Goal: Task Accomplishment & Management: Manage account settings

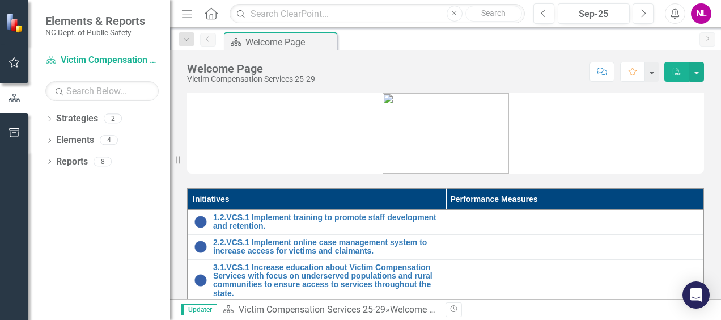
click at [414, 151] on img at bounding box center [446, 133] width 126 height 81
click at [17, 66] on icon "button" at bounding box center [14, 62] width 11 height 10
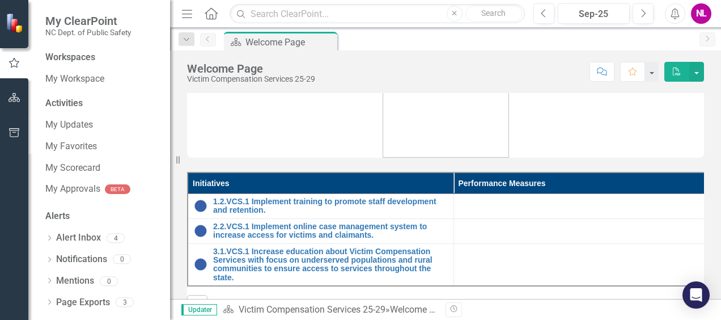
scroll to position [17, 0]
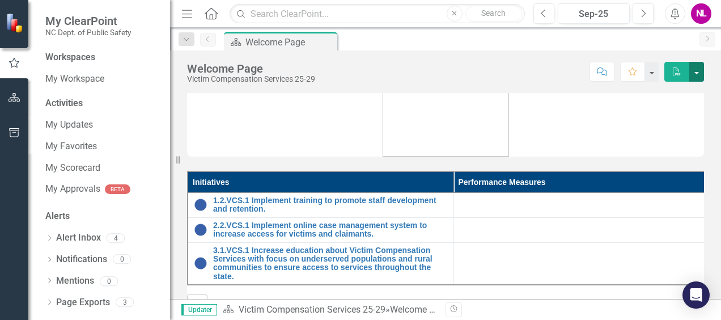
click at [700, 77] on button "button" at bounding box center [696, 72] width 15 height 20
click at [691, 79] on button "button" at bounding box center [696, 72] width 15 height 20
click at [76, 128] on link "My Updates" at bounding box center [101, 125] width 113 height 13
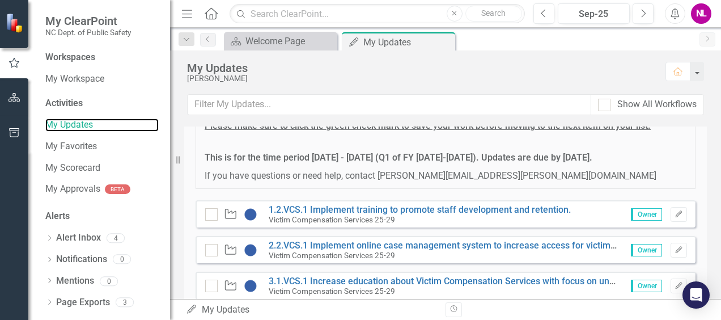
scroll to position [212, 0]
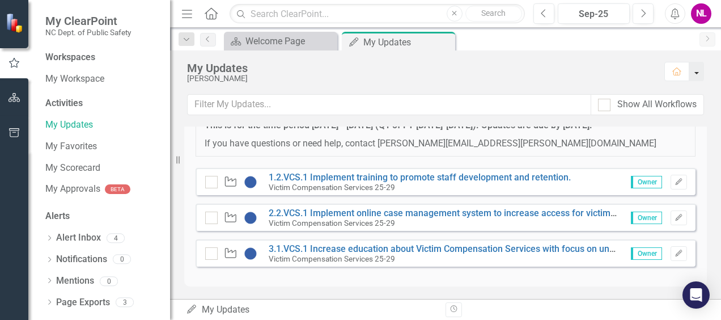
click at [694, 75] on button "button" at bounding box center [696, 71] width 15 height 19
click at [676, 69] on icon "Home" at bounding box center [678, 71] width 10 height 8
click at [95, 303] on link "Page Exports" at bounding box center [83, 302] width 54 height 13
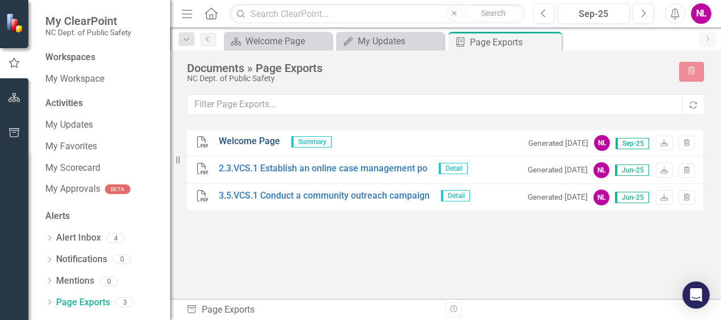
click at [247, 135] on link "Welcome Page" at bounding box center [249, 141] width 61 height 13
click at [404, 76] on div "NC Dept. of Public Safety" at bounding box center [427, 78] width 481 height 9
click at [399, 44] on div "My Updates" at bounding box center [392, 41] width 69 height 14
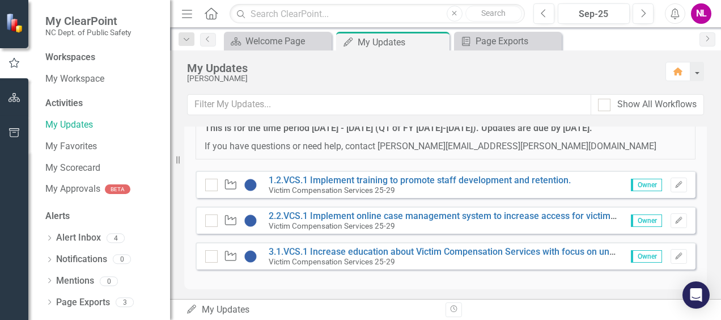
scroll to position [212, 0]
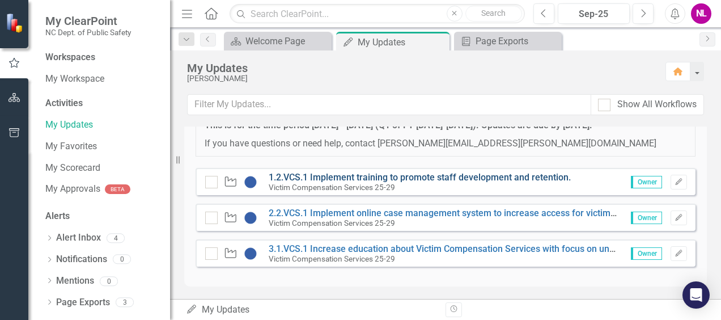
click at [306, 174] on link "1.2.VCS.1 Implement training to promote staff development and retention." at bounding box center [420, 177] width 302 height 11
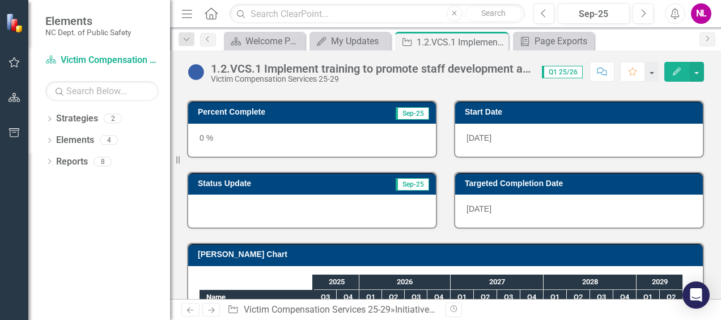
scroll to position [60, 0]
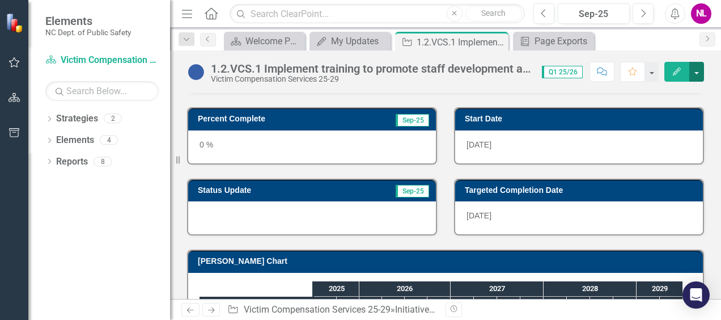
click at [702, 73] on button "button" at bounding box center [696, 72] width 15 height 20
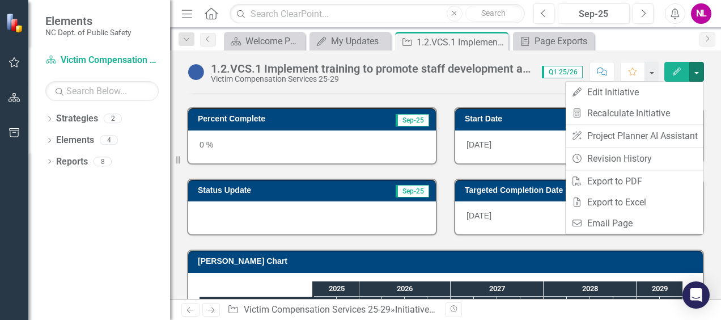
click at [667, 52] on div "1.2.VCS.1 Implement training to promote staff development and retention. Victim…" at bounding box center [445, 67] width 551 height 34
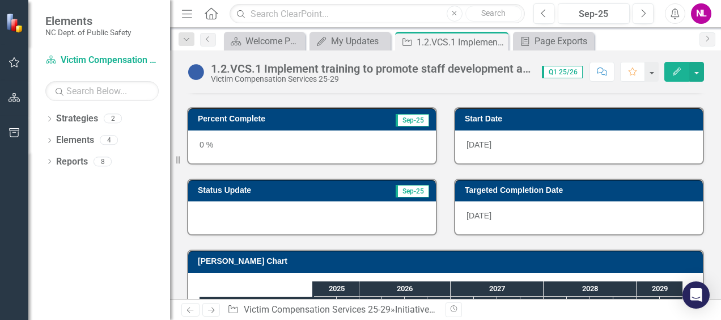
click at [675, 71] on icon "button" at bounding box center [677, 71] width 8 height 8
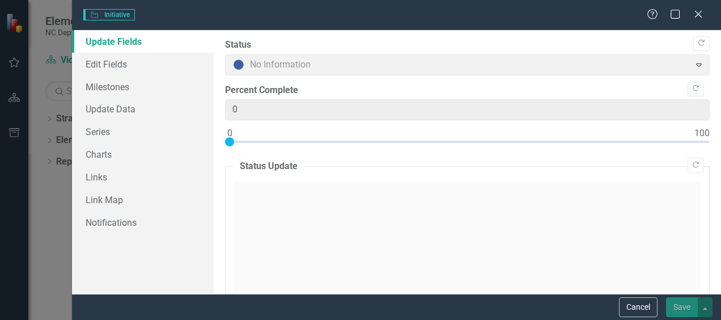
type input "0"
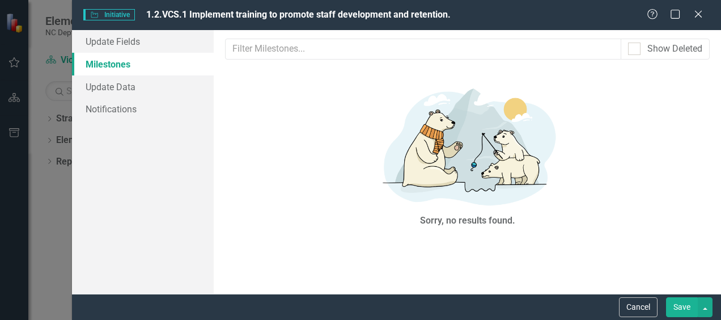
scroll to position [0, 0]
click at [121, 61] on link "Milestones" at bounding box center [143, 64] width 142 height 23
click at [124, 84] on link "Update Data" at bounding box center [143, 86] width 142 height 23
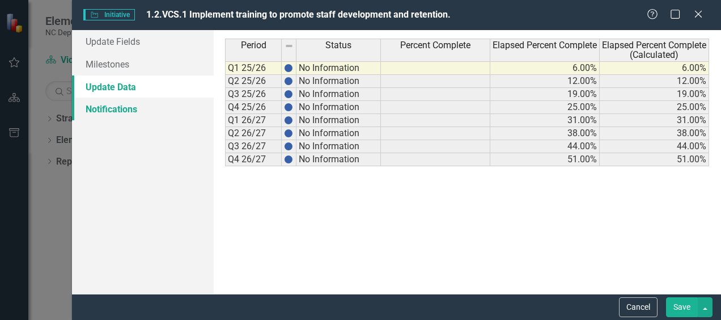
click at [125, 108] on link "Notifications" at bounding box center [143, 109] width 142 height 23
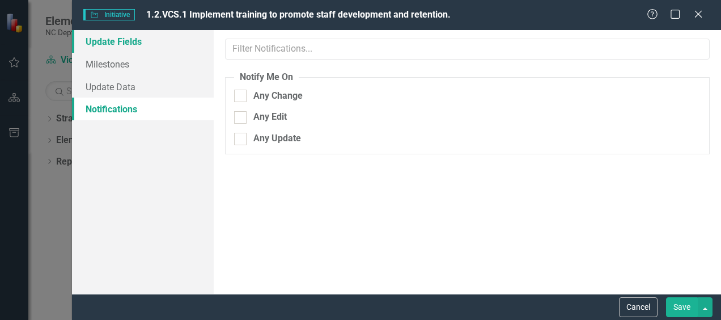
click at [119, 39] on link "Update Fields" at bounding box center [143, 41] width 142 height 23
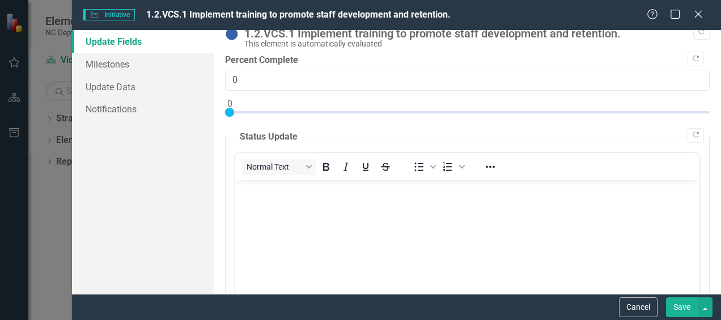
scroll to position [11, 0]
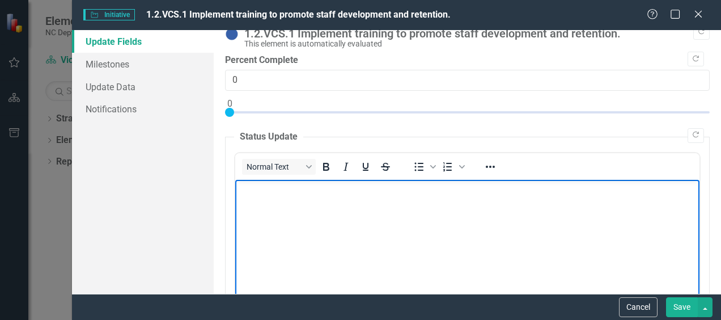
click at [370, 203] on body "Rich Text Area. Press ALT-0 for help." at bounding box center [467, 264] width 464 height 170
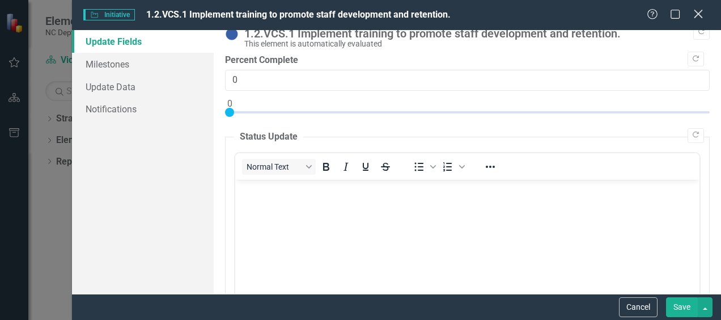
click at [701, 10] on icon "Close" at bounding box center [698, 14] width 14 height 11
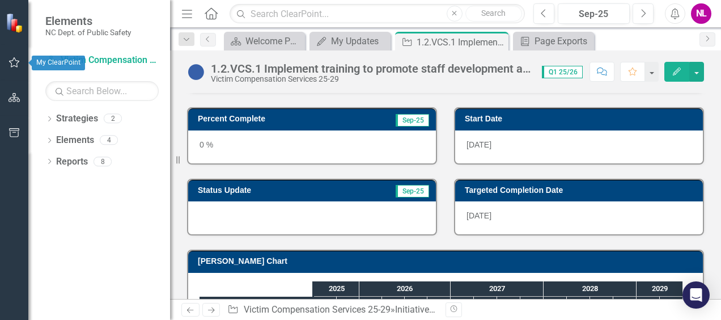
click at [23, 62] on button "button" at bounding box center [15, 63] width 26 height 24
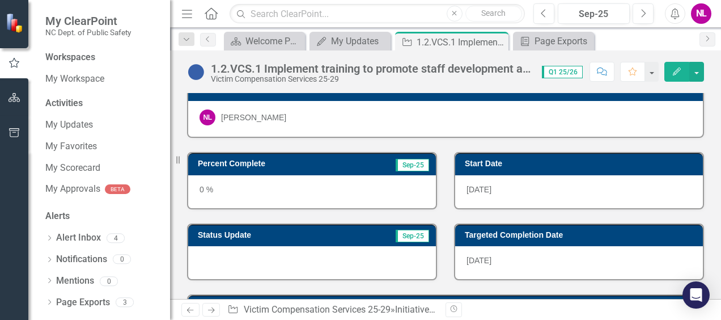
scroll to position [15, 0]
click at [76, 126] on link "My Updates" at bounding box center [101, 125] width 113 height 13
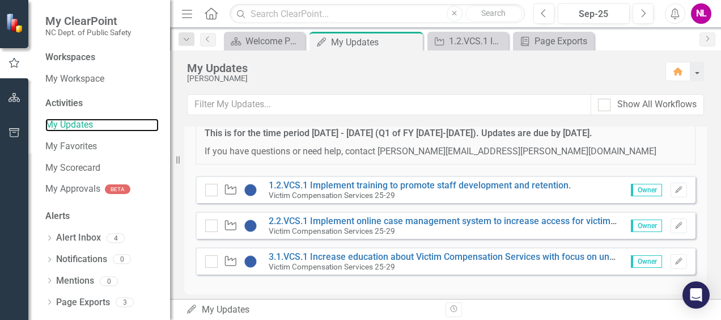
scroll to position [212, 0]
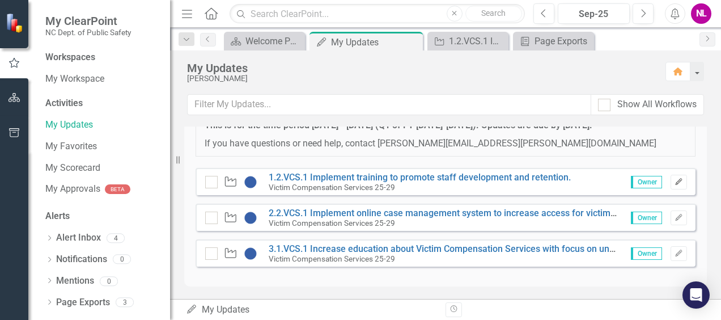
click at [675, 183] on icon "Edit" at bounding box center [679, 182] width 9 height 7
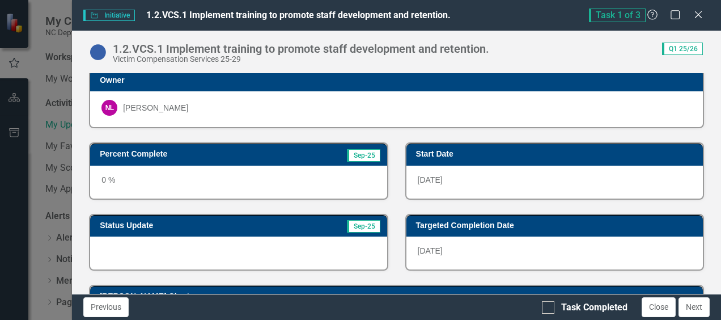
scroll to position [0, 0]
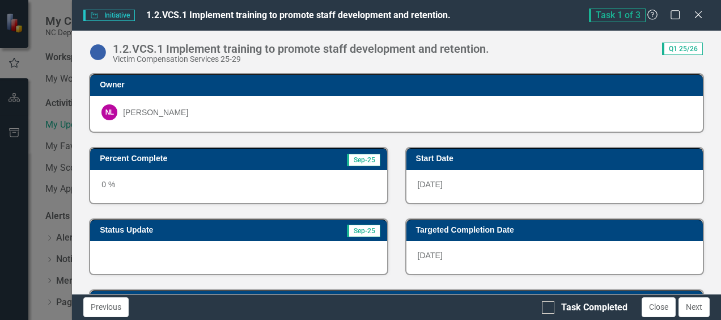
click at [120, 180] on div "0 %" at bounding box center [238, 186] width 297 height 33
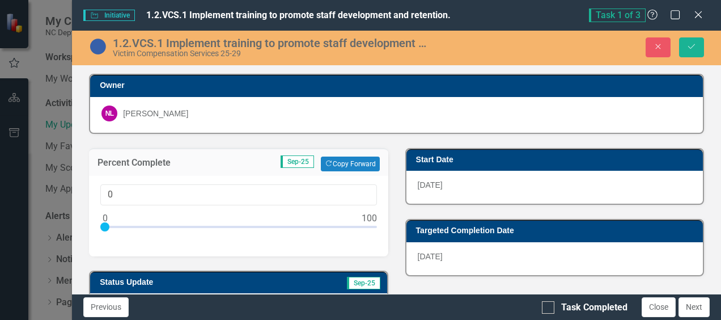
click at [120, 180] on div "0" at bounding box center [238, 216] width 299 height 81
click at [104, 226] on div at bounding box center [104, 226] width 9 height 9
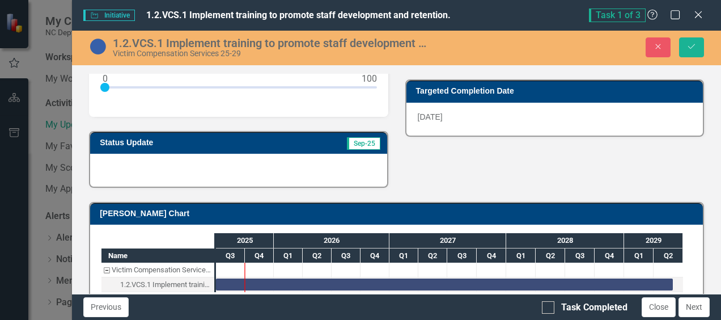
scroll to position [160, 0]
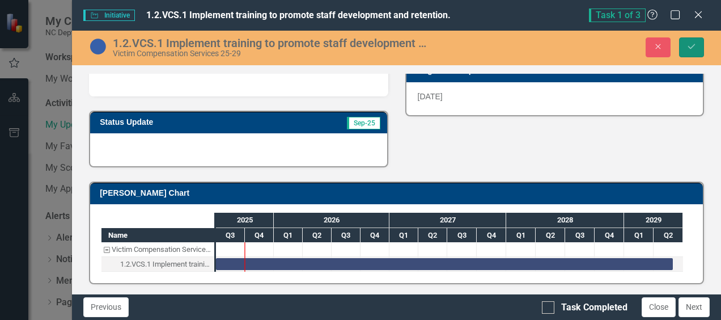
click at [691, 40] on button "Save" at bounding box center [691, 47] width 25 height 20
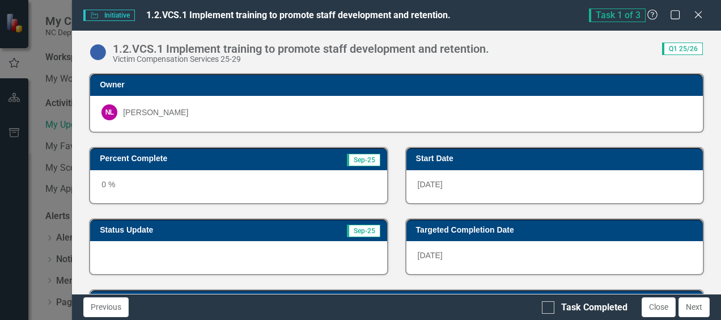
click at [540, 305] on div "Previous Task Completed Close Next" at bounding box center [396, 307] width 649 height 26
click at [548, 308] on div at bounding box center [548, 307] width 12 height 12
click at [548, 308] on input "Task Completed" at bounding box center [545, 304] width 7 height 7
checkbox input "true"
click at [697, 303] on button "Next" at bounding box center [694, 307] width 31 height 20
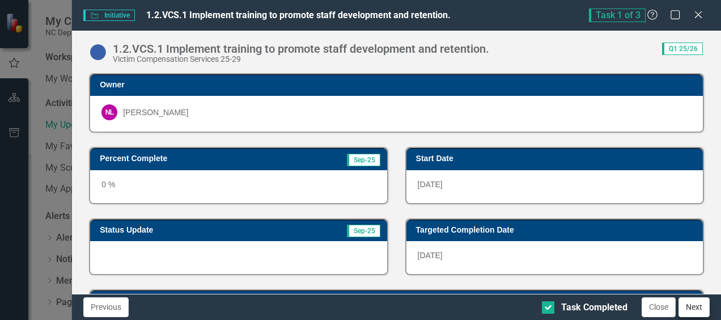
checkbox input "true"
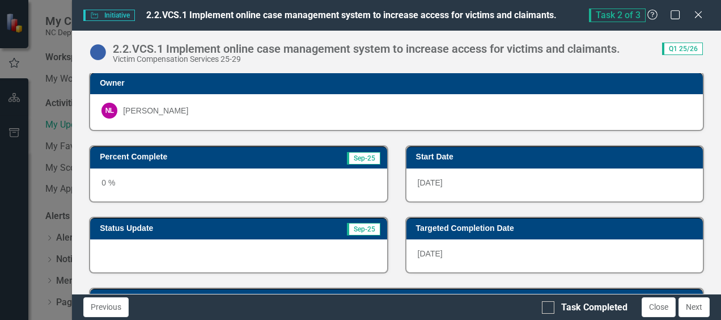
scroll to position [0, 0]
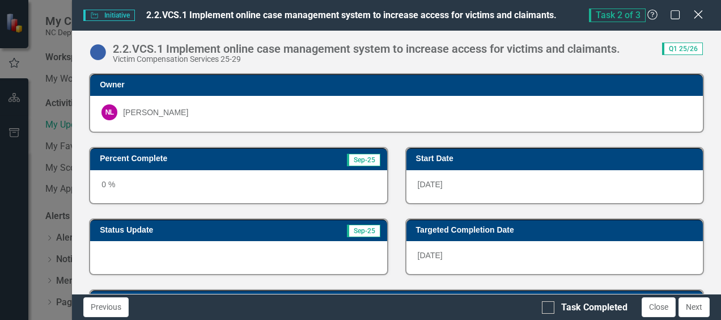
click at [693, 12] on icon "Close" at bounding box center [698, 14] width 14 height 11
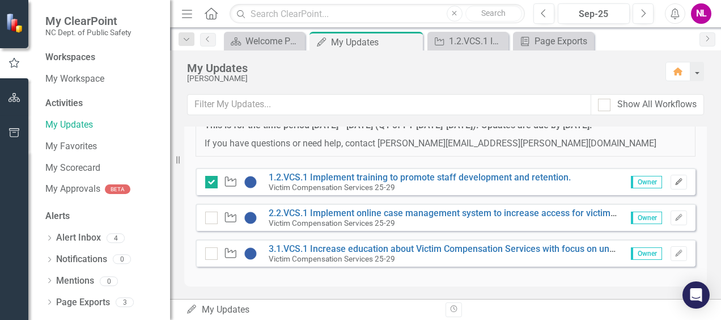
click at [675, 180] on icon "Edit" at bounding box center [679, 182] width 9 height 7
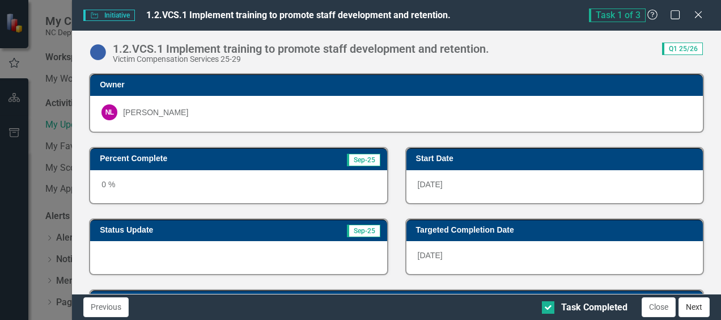
click at [696, 306] on button "Next" at bounding box center [694, 307] width 31 height 20
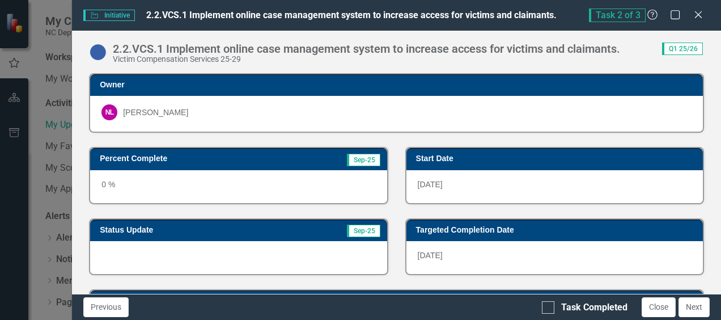
click at [696, 306] on button "Next" at bounding box center [694, 307] width 31 height 20
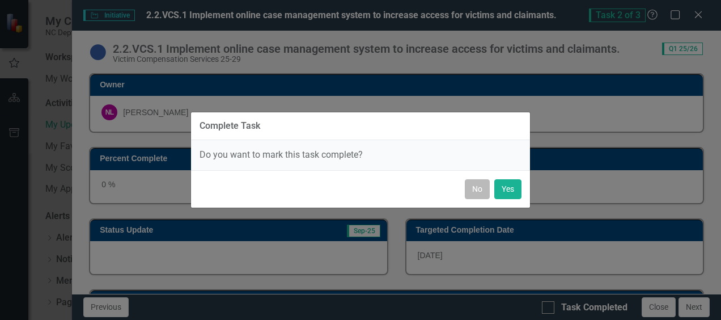
click at [477, 188] on button "No" at bounding box center [477, 189] width 25 height 20
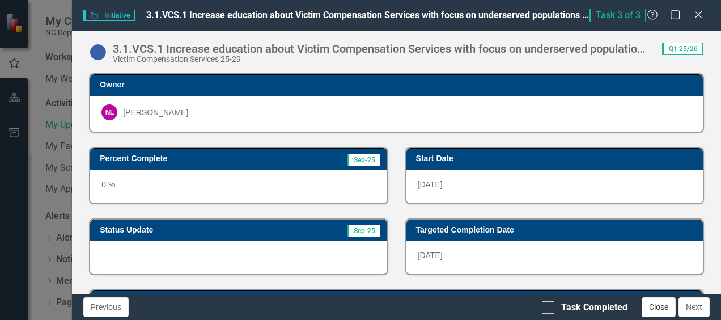
click at [661, 307] on button "Close" at bounding box center [659, 307] width 34 height 20
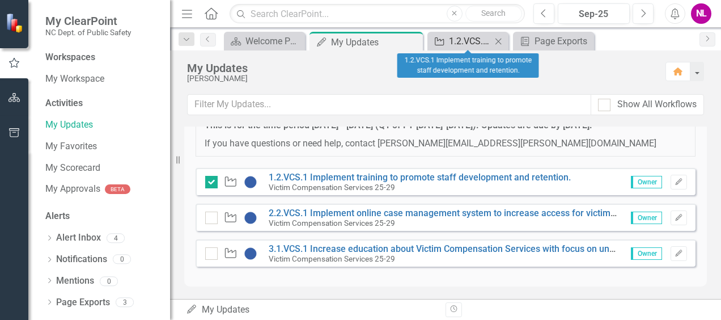
click at [480, 39] on div "1.2.VCS.1 Implement training to promote staff development and retention." at bounding box center [470, 41] width 43 height 14
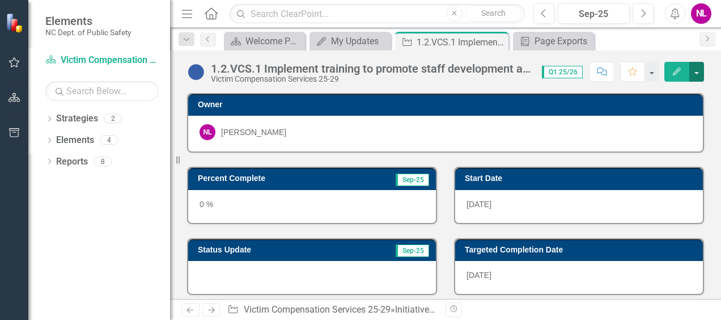
click at [696, 71] on button "button" at bounding box center [696, 72] width 15 height 20
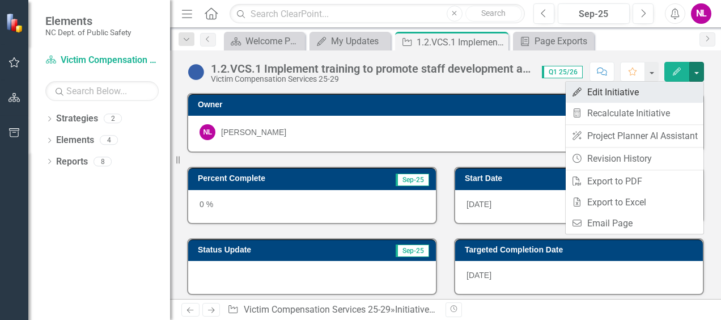
click at [641, 92] on link "Edit Edit Initiative" at bounding box center [635, 92] width 138 height 21
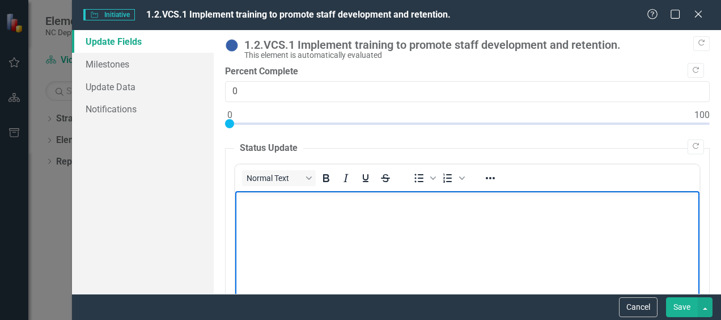
click at [306, 210] on body "Rich Text Area. Press ALT-0 for help." at bounding box center [467, 276] width 464 height 170
click at [456, 201] on p "Staff will be encouraged to attend the Workflow Web-" at bounding box center [467, 200] width 459 height 14
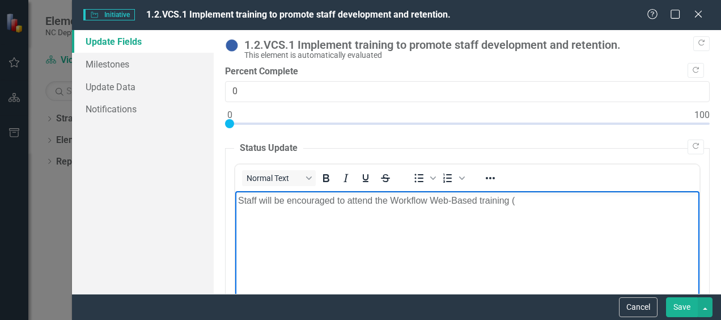
click at [456, 200] on p "Staff will be encouraged to attend the Workflow Web-Based training (" at bounding box center [467, 200] width 459 height 14
click at [520, 202] on p "Staff will be encouraged to attend the Workflow Web-Based training (" at bounding box center [467, 200] width 459 height 14
click at [372, 200] on p "Staff will be encouraged to attend the Workflow Web-Based training (WBT) in add…" at bounding box center [467, 206] width 459 height 27
click at [551, 201] on p "Staff will be encouraged to complete the Workflow Web-Based training (WBT) in a…" at bounding box center [467, 206] width 459 height 27
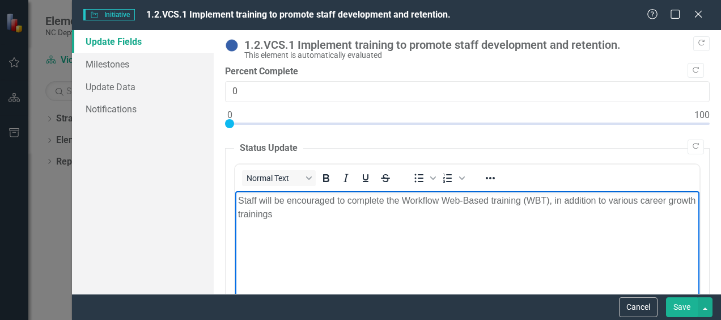
click at [308, 217] on p "Staff will be encouraged to complete the Workflow Web-Based training (WBT), in …" at bounding box center [467, 206] width 459 height 27
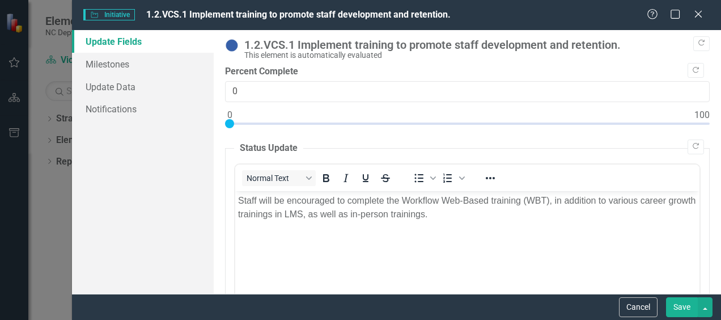
click at [689, 311] on button "Save" at bounding box center [682, 307] width 32 height 20
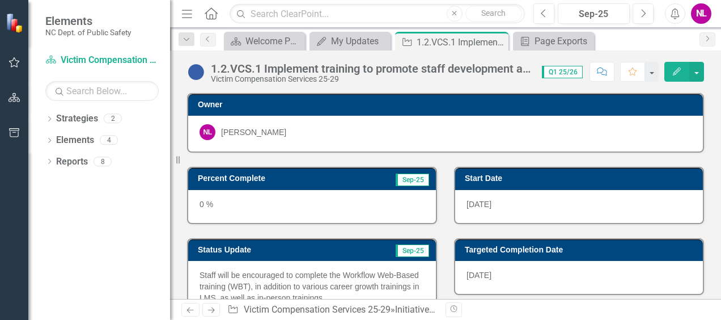
drag, startPoint x: 712, startPoint y: 195, endPoint x: 717, endPoint y: 202, distance: 8.7
click at [717, 202] on div "Owner NL [PERSON_NAME] Percent Complete Sep-25 0 % Status Update Sep-25 Staff w…" at bounding box center [445, 196] width 551 height 206
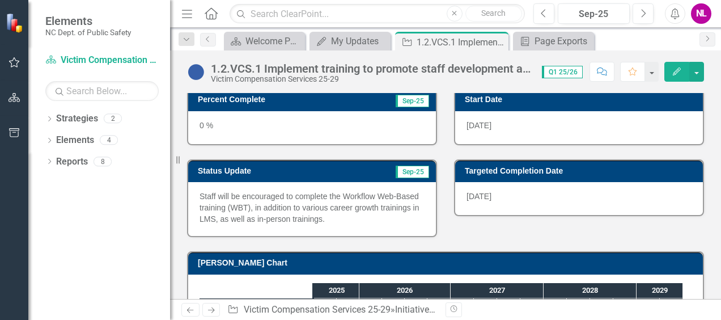
scroll to position [77, 0]
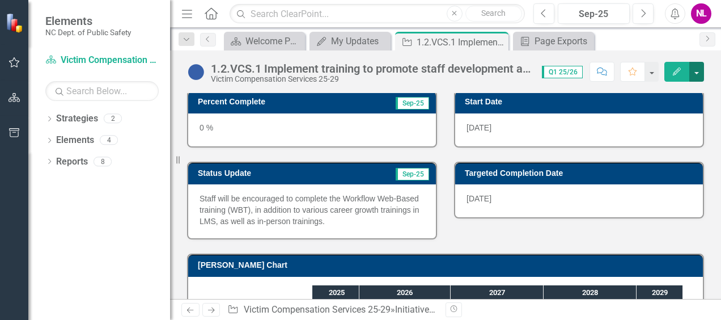
click at [697, 73] on button "button" at bounding box center [696, 72] width 15 height 20
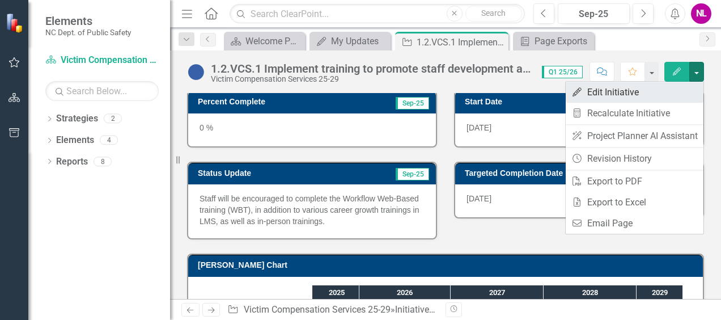
click at [625, 92] on link "Edit Edit Initiative" at bounding box center [635, 92] width 138 height 21
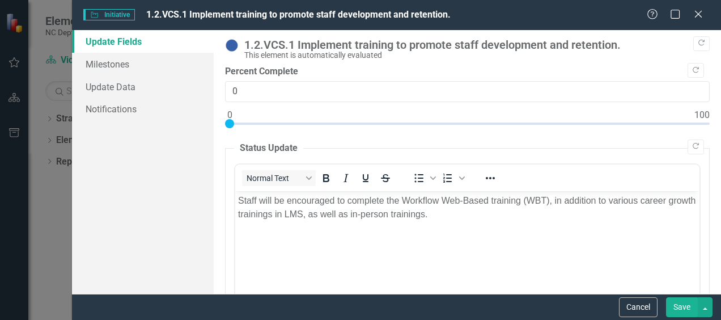
scroll to position [0, 0]
click at [682, 306] on button "Save" at bounding box center [682, 307] width 32 height 20
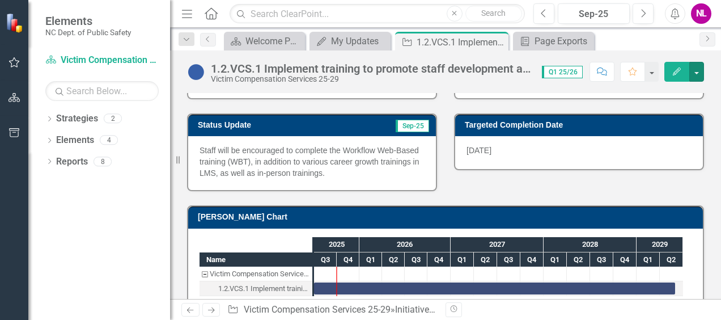
scroll to position [144, 0]
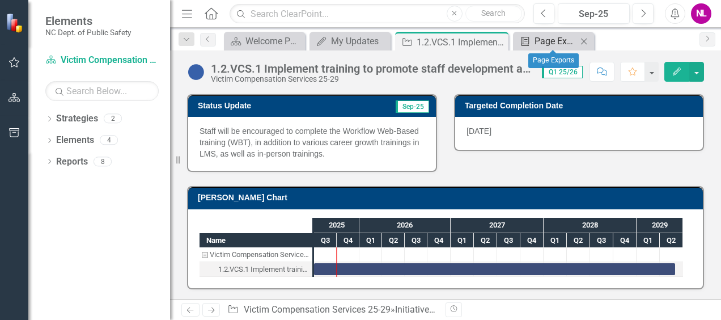
click at [564, 36] on div "Page Exports" at bounding box center [556, 41] width 43 height 14
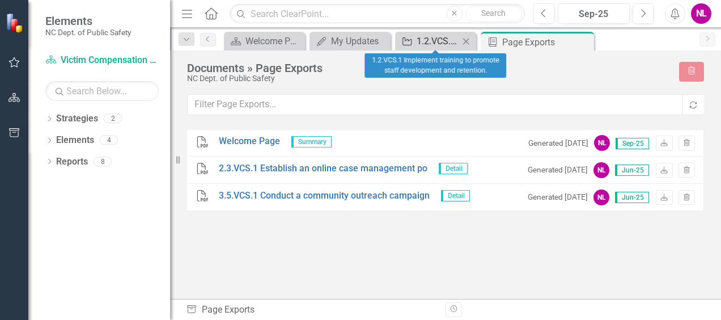
click at [440, 36] on div "1.2.VCS.1 Implement training to promote staff development and retention." at bounding box center [438, 41] width 43 height 14
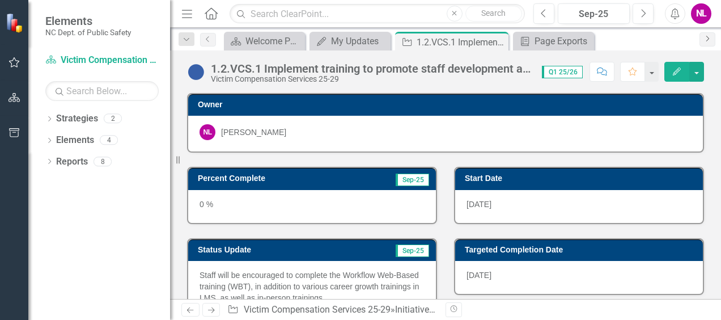
click at [708, 39] on icon "Next" at bounding box center [707, 38] width 9 height 7
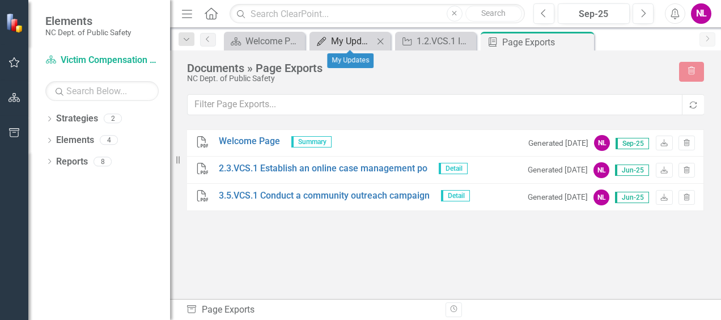
click at [369, 42] on div "My Updates" at bounding box center [352, 41] width 43 height 14
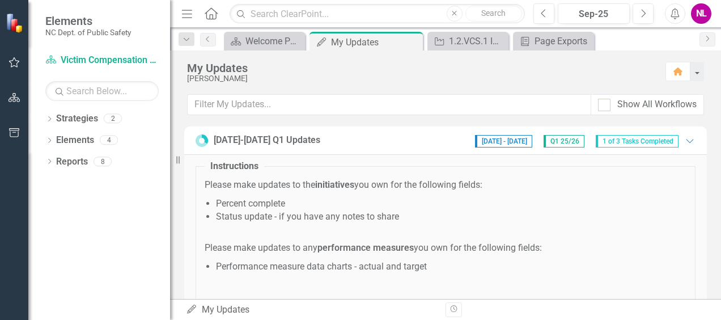
scroll to position [212, 0]
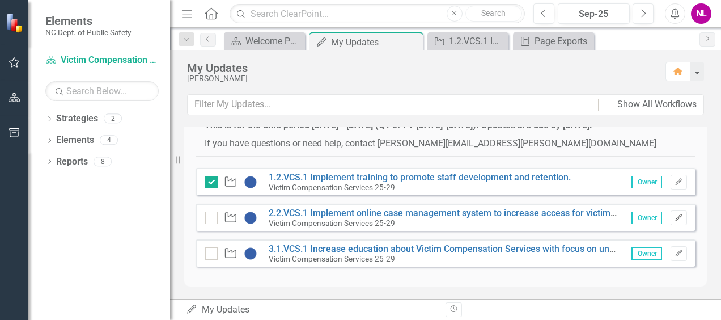
click at [675, 214] on icon "Edit" at bounding box center [679, 217] width 9 height 7
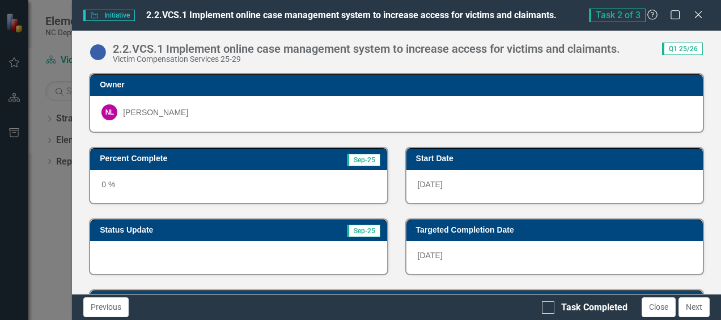
click at [155, 182] on div "0 %" at bounding box center [238, 186] width 297 height 33
click at [107, 181] on div "0 %" at bounding box center [238, 186] width 297 height 33
click at [133, 184] on div "0 %" at bounding box center [238, 186] width 297 height 33
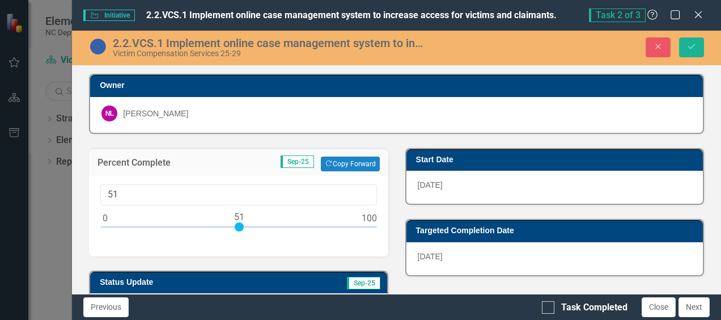
type input "50"
drag, startPoint x: 105, startPoint y: 226, endPoint x: 238, endPoint y: 223, distance: 132.7
click at [238, 223] on div at bounding box center [236, 226] width 9 height 9
click at [553, 308] on div at bounding box center [548, 307] width 12 height 12
click at [549, 308] on input "Task Completed" at bounding box center [545, 304] width 7 height 7
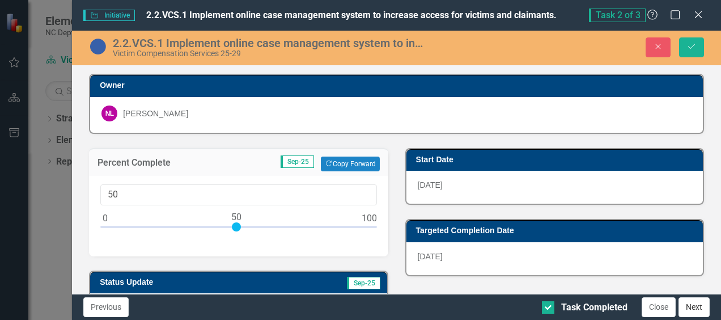
click at [699, 304] on button "Next" at bounding box center [694, 307] width 31 height 20
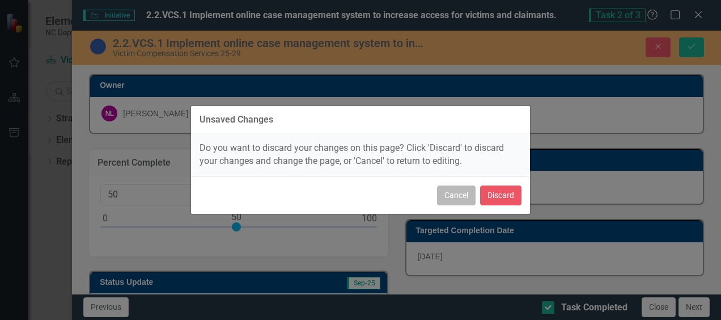
click at [456, 194] on button "Cancel" at bounding box center [456, 195] width 39 height 20
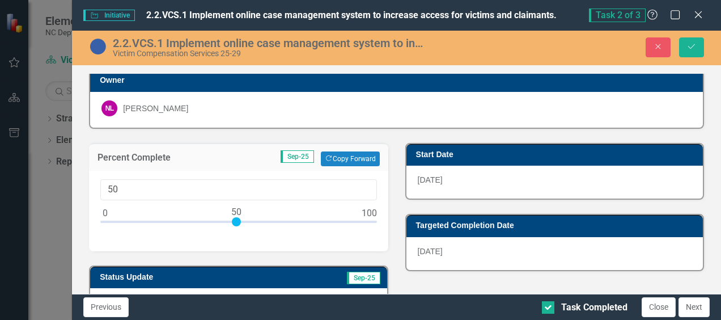
scroll to position [0, 0]
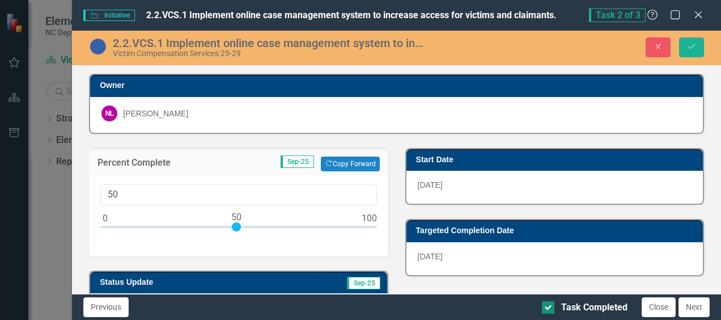
click at [548, 305] on input "Task Completed" at bounding box center [545, 304] width 7 height 7
click at [697, 40] on button "Save" at bounding box center [691, 47] width 25 height 20
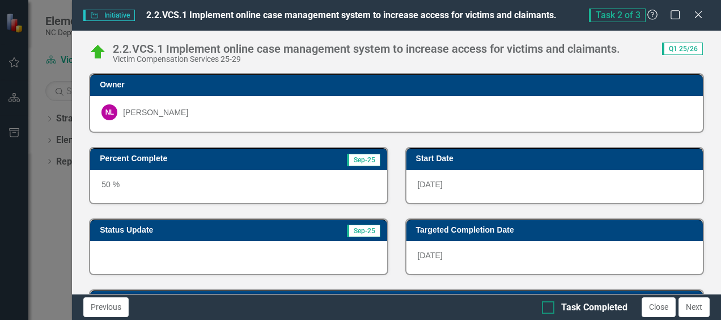
click at [549, 307] on input "Task Completed" at bounding box center [545, 304] width 7 height 7
checkbox input "true"
click at [697, 307] on button "Next" at bounding box center [694, 307] width 31 height 20
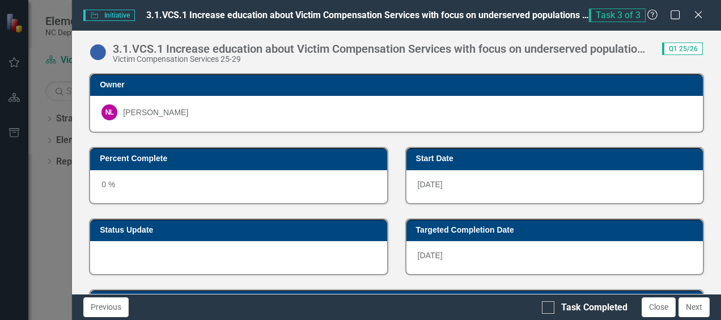
checkbox input "true"
click at [696, 20] on icon "Close" at bounding box center [698, 14] width 14 height 11
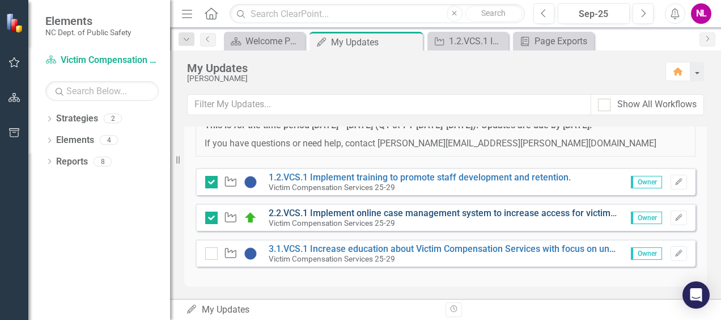
click at [394, 211] on link "2.2.VCS.1 Implement online case management system to increase access for victim…" at bounding box center [473, 213] width 408 height 11
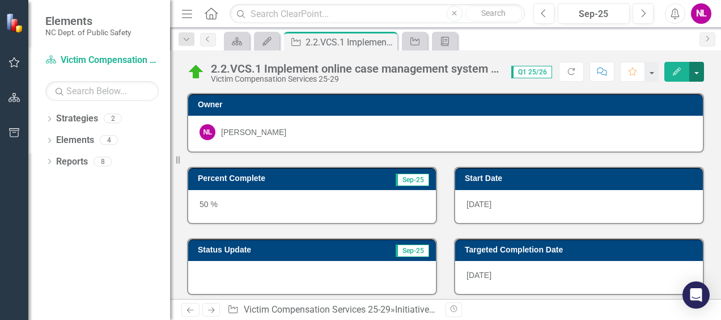
click at [697, 71] on button "button" at bounding box center [696, 72] width 15 height 20
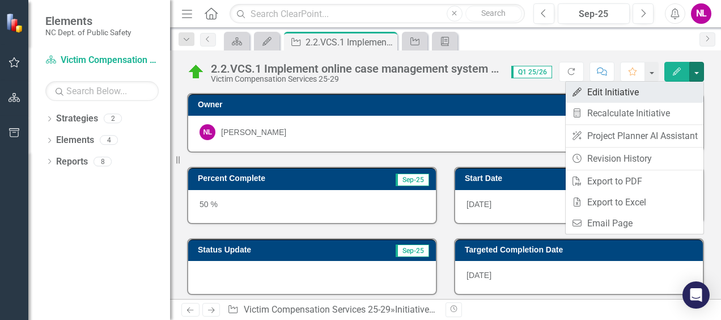
click at [617, 91] on link "Edit Edit Initiative" at bounding box center [635, 92] width 138 height 21
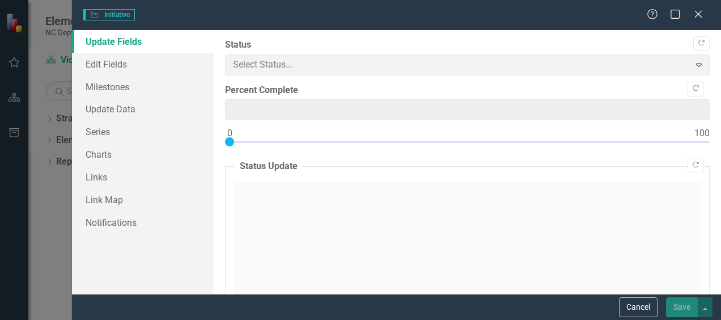
type input "50"
type input "0"
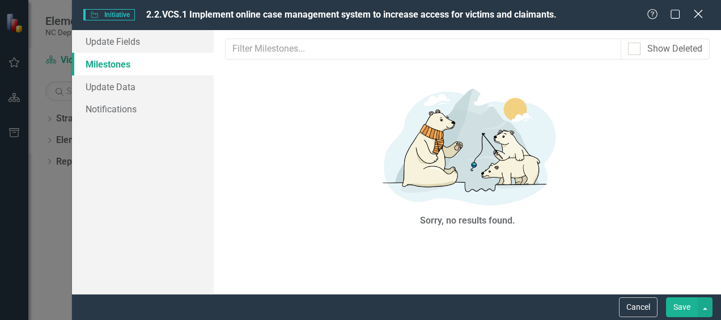
click at [699, 16] on icon at bounding box center [698, 14] width 9 height 9
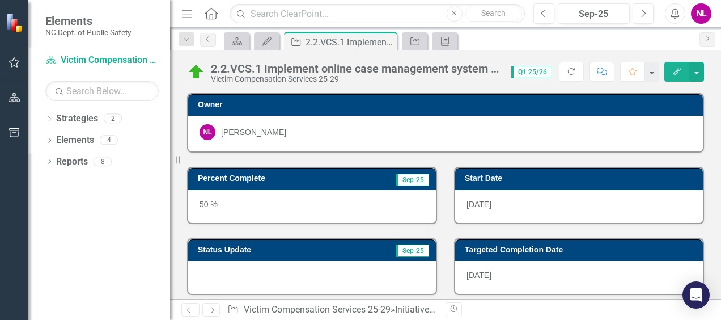
click at [680, 75] on icon "Edit" at bounding box center [677, 71] width 10 height 8
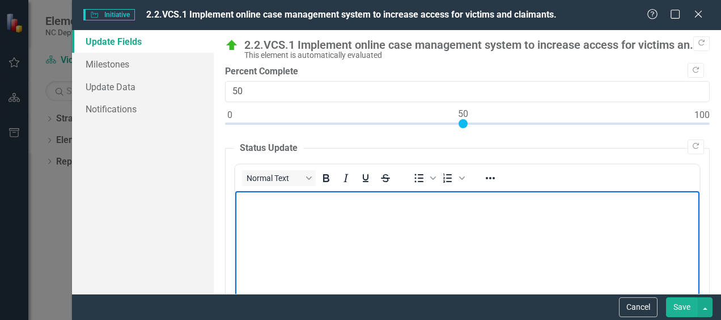
click at [320, 242] on body "Rich Text Area. Press ALT-0 for help." at bounding box center [467, 276] width 464 height 170
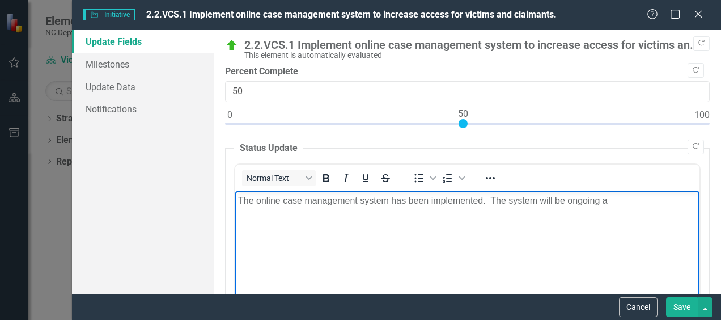
click at [603, 200] on p "The online case management system has been implemented. The system will be ongo…" at bounding box center [467, 200] width 459 height 14
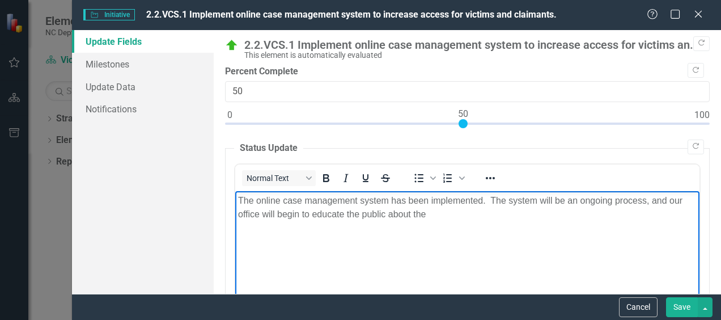
click at [429, 214] on p "The online case management system has been implemented. The system will be an o…" at bounding box center [467, 206] width 459 height 27
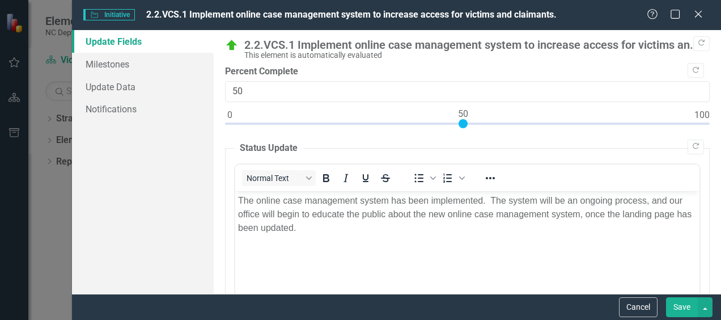
click at [687, 308] on button "Save" at bounding box center [682, 307] width 32 height 20
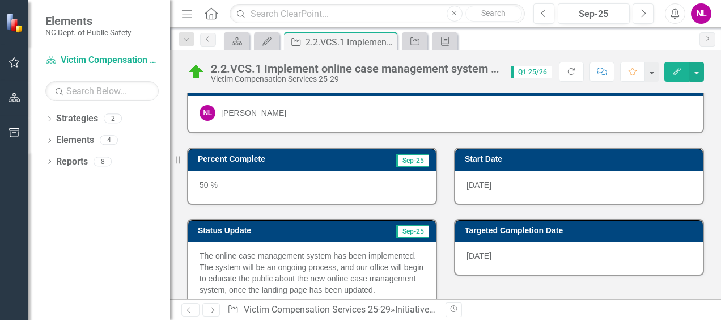
scroll to position [16, 0]
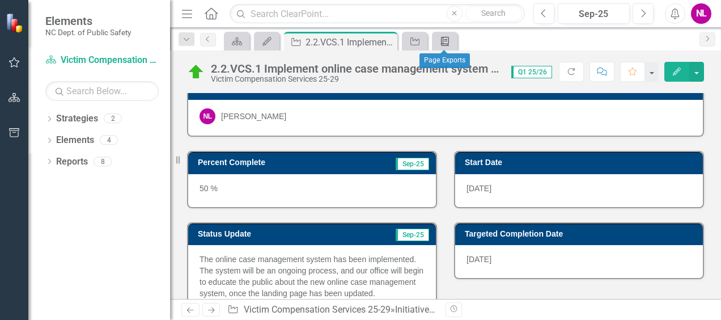
click at [448, 37] on icon "Briefing Book Template" at bounding box center [444, 41] width 11 height 9
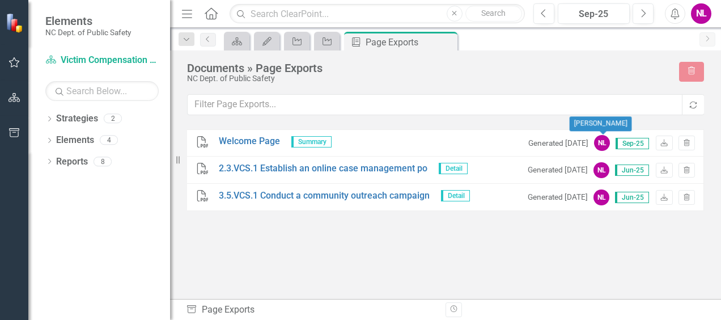
click at [604, 139] on div "NL" at bounding box center [602, 143] width 16 height 16
click at [262, 166] on link "2.3.VCS.1 Establish an online case management po" at bounding box center [323, 168] width 209 height 13
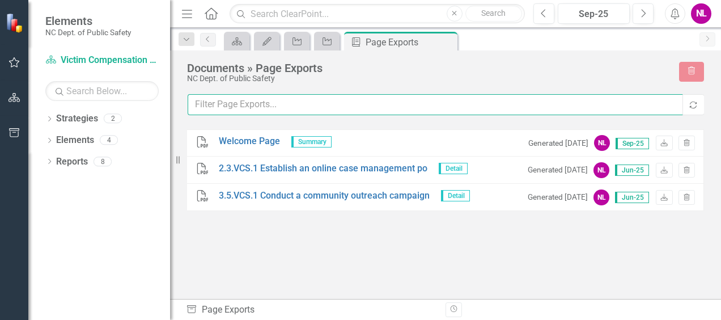
click at [371, 107] on input "text" at bounding box center [436, 104] width 496 height 21
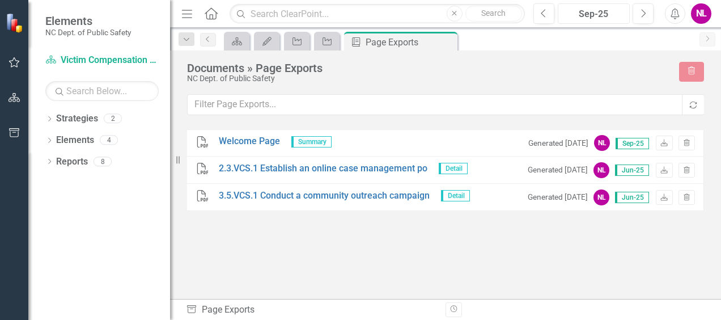
click at [591, 16] on div "Sep-25" at bounding box center [594, 14] width 64 height 14
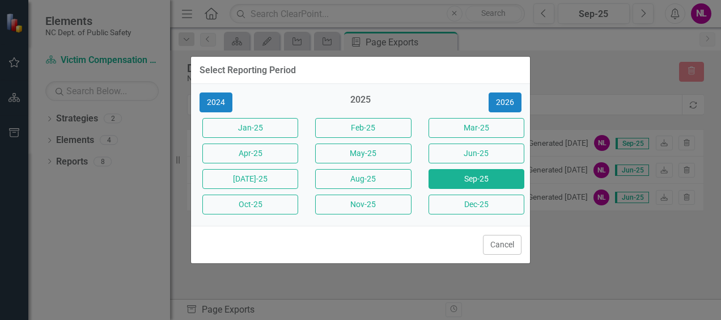
click at [550, 49] on div "Select Reporting Period 2024 2025 [DATE]-25 Feb-25 Mar-25 Apr-25 May-25 Jun-25 …" at bounding box center [360, 160] width 721 height 320
click at [493, 240] on button "Cancel" at bounding box center [502, 245] width 39 height 20
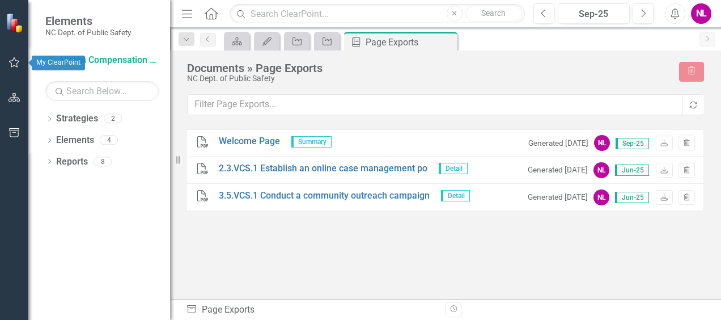
click at [18, 60] on icon "button" at bounding box center [15, 62] width 12 height 9
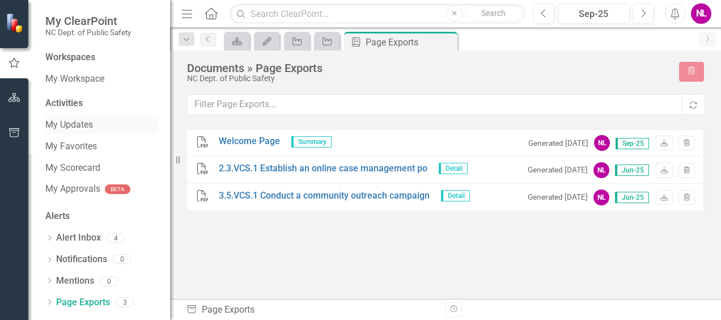
click at [80, 121] on link "My Updates" at bounding box center [101, 125] width 113 height 13
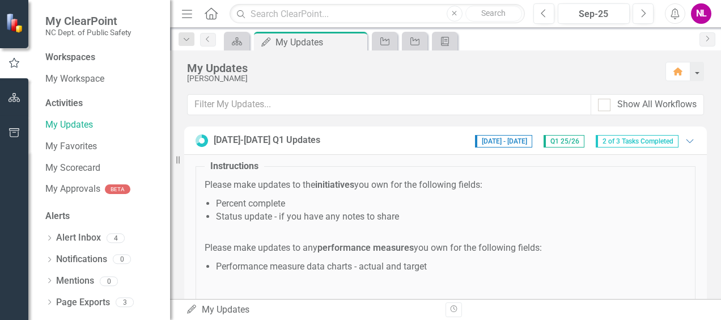
click at [493, 141] on span "[DATE] - [DATE]" at bounding box center [503, 141] width 57 height 12
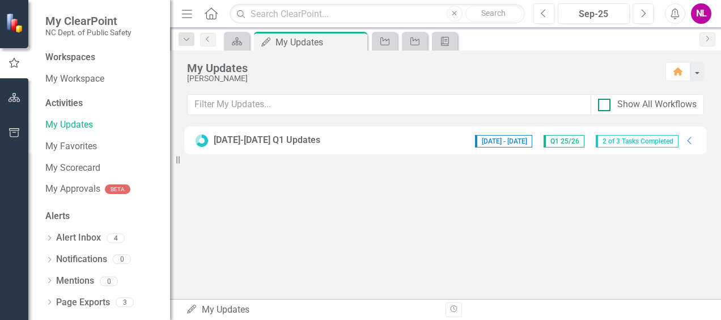
click at [654, 104] on div "Show All Workflows" at bounding box center [656, 104] width 79 height 13
click at [606, 104] on input "Show All Workflows" at bounding box center [601, 102] width 7 height 7
checkbox input "true"
click at [631, 143] on span "2 of 3 Tasks Completed" at bounding box center [637, 141] width 83 height 12
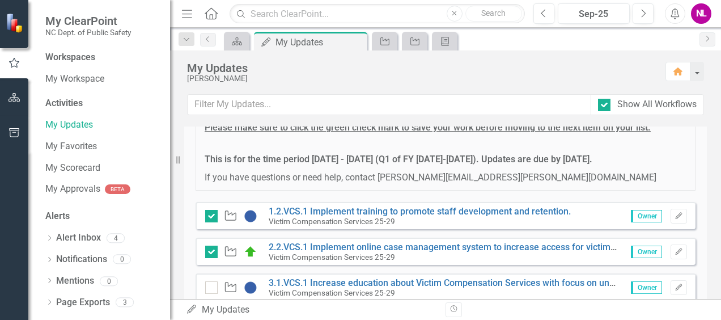
scroll to position [212, 0]
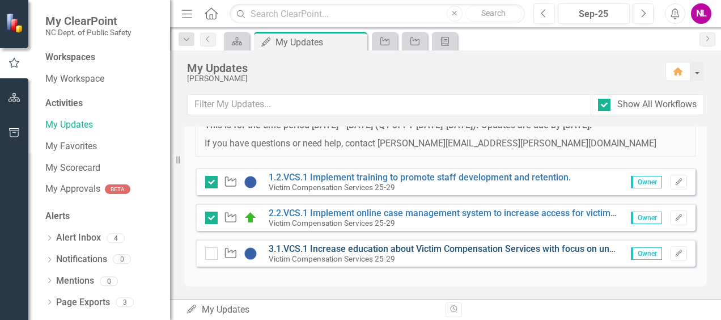
click at [323, 246] on link "3.1.VCS.1 Increase education about Victim Compensation Services with focus on u…" at bounding box center [634, 248] width 731 height 11
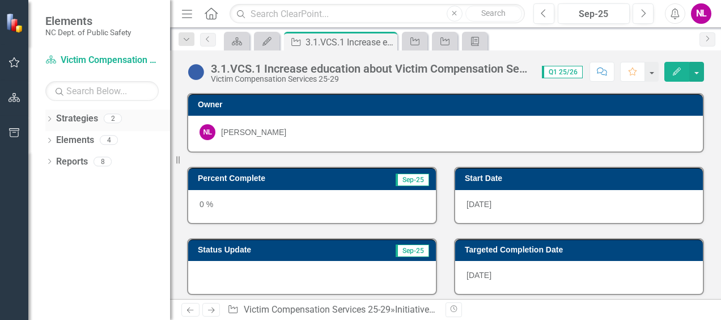
click at [88, 117] on link "Strategies" at bounding box center [77, 118] width 42 height 13
click at [17, 69] on button "button" at bounding box center [15, 63] width 26 height 24
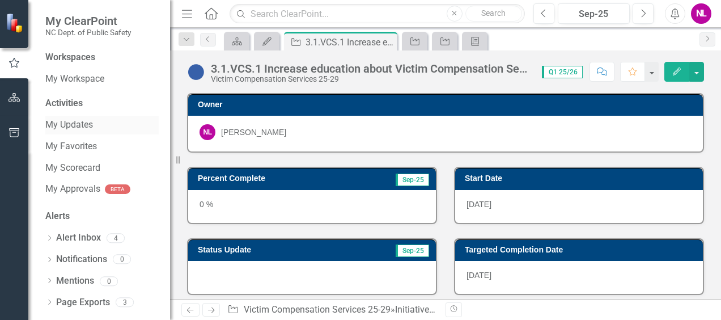
click at [65, 132] on div "My Updates" at bounding box center [101, 125] width 113 height 19
click at [67, 124] on link "My Updates" at bounding box center [101, 125] width 113 height 13
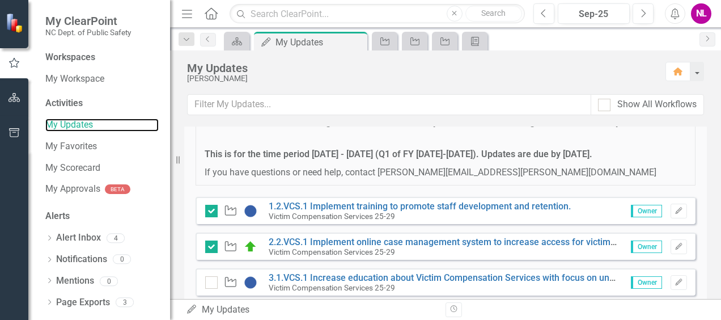
scroll to position [186, 0]
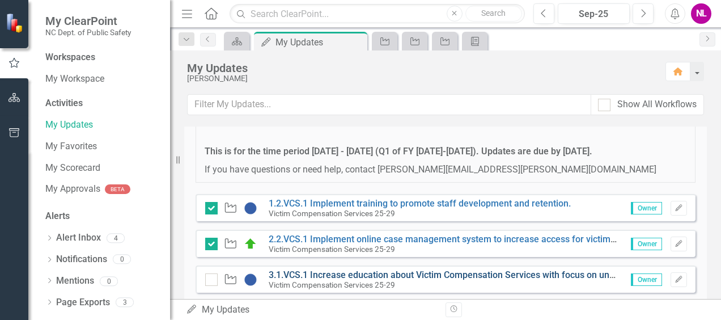
click at [333, 272] on link "3.1.VCS.1 Increase education about Victim Compensation Services with focus on u…" at bounding box center [634, 274] width 731 height 11
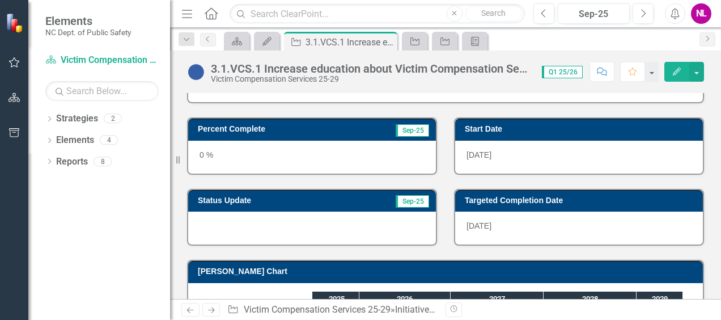
scroll to position [44, 0]
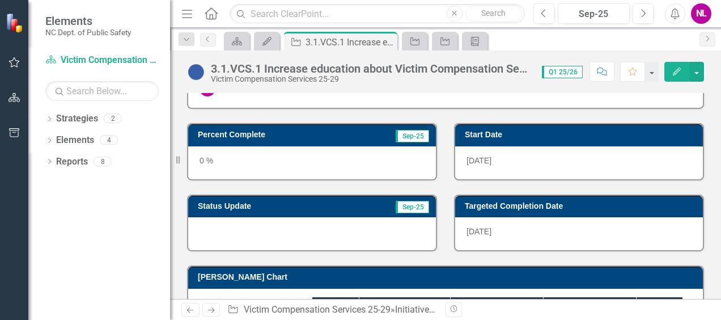
click at [680, 70] on icon "Edit" at bounding box center [677, 71] width 10 height 8
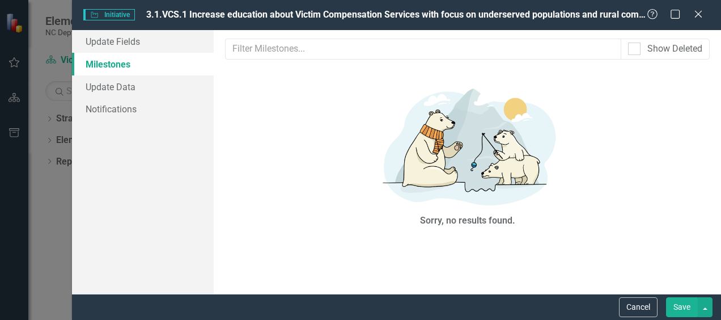
scroll to position [0, 0]
click at [697, 14] on icon at bounding box center [698, 14] width 9 height 9
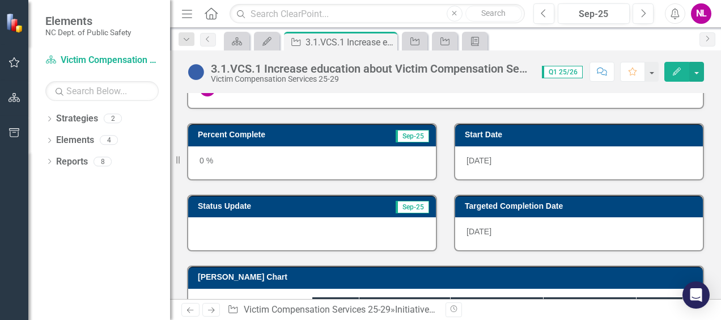
click at [677, 73] on icon "Edit" at bounding box center [677, 71] width 10 height 8
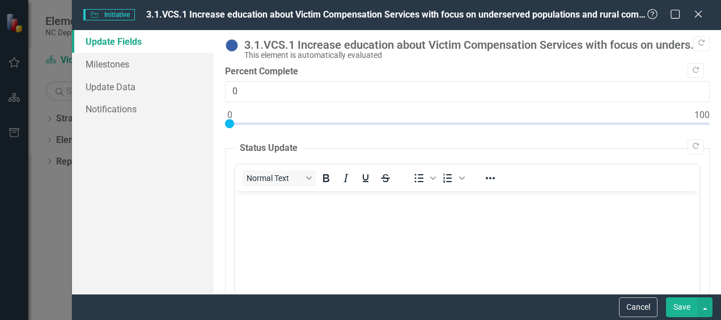
click at [230, 122] on div at bounding box center [229, 123] width 9 height 9
click at [280, 125] on div at bounding box center [467, 126] width 485 height 14
click at [339, 125] on div at bounding box center [467, 126] width 485 height 14
click at [362, 124] on div at bounding box center [467, 126] width 485 height 14
click at [382, 122] on div at bounding box center [467, 126] width 485 height 14
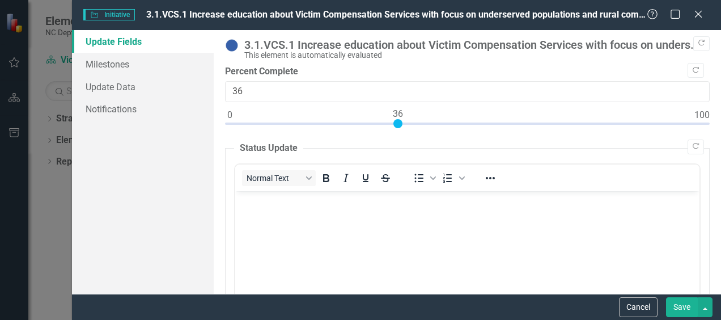
click at [398, 124] on div at bounding box center [467, 126] width 485 height 14
click at [413, 123] on div at bounding box center [467, 126] width 485 height 14
click at [420, 122] on div at bounding box center [467, 126] width 485 height 14
type input "40"
click at [415, 121] on div at bounding box center [467, 126] width 485 height 14
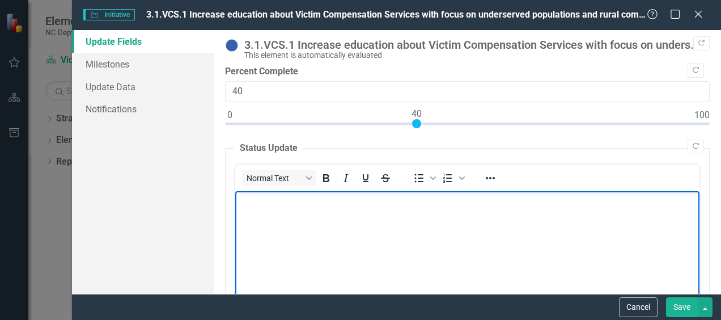
click at [291, 228] on body "Rich Text Area. Press ALT-0 for help." at bounding box center [467, 276] width 464 height 170
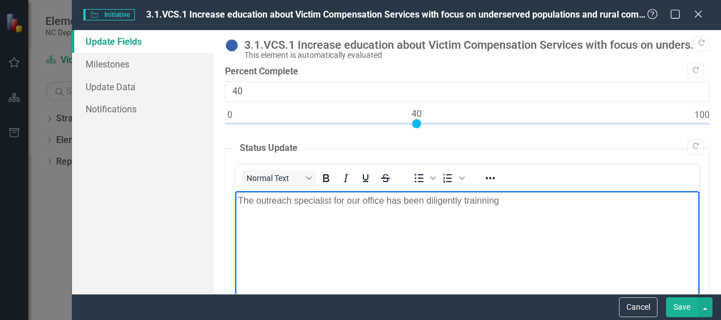
click at [384, 200] on p "The outreach specialist for our office has been diligently trainning" at bounding box center [467, 200] width 459 height 14
click at [509, 200] on p "The outreach specialist for our office (recently promoted) has been diligently …" at bounding box center [467, 200] width 459 height 14
click at [503, 201] on p "The outreach specialist for our office (recently promoted) has been diligently …" at bounding box center [467, 200] width 459 height 14
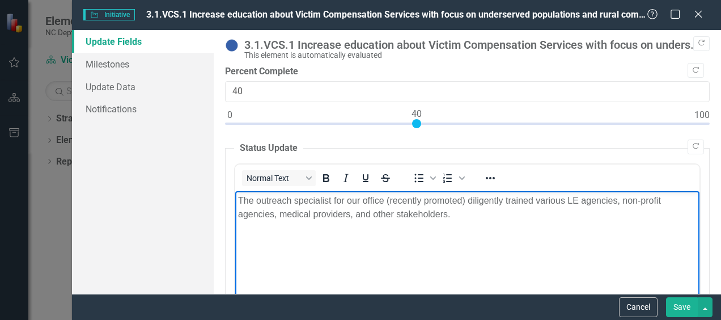
click at [386, 200] on p "The outreach specialist for our office (recently promoted) diligently trained v…" at bounding box center [467, 206] width 459 height 27
click at [378, 213] on p "The outreach specialist (recently promoted) diligently trained various LE agenc…" at bounding box center [467, 206] width 459 height 27
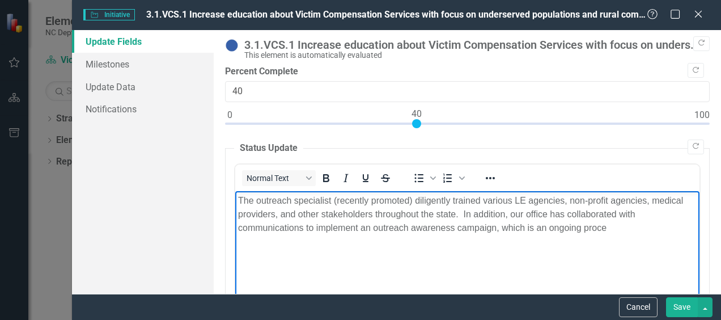
click at [549, 227] on p "The outreach specialist (recently promoted) diligently trained various LE agenc…" at bounding box center [467, 213] width 459 height 41
click at [691, 311] on button "Save" at bounding box center [682, 307] width 32 height 20
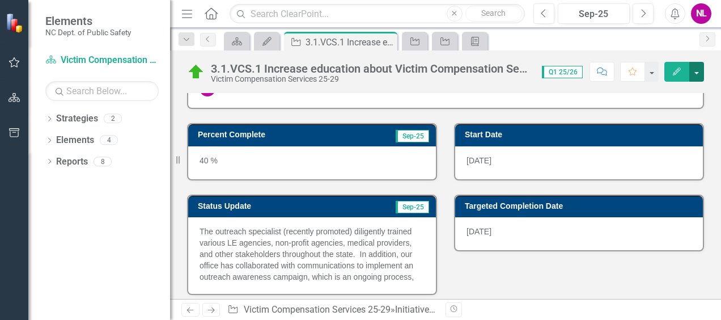
click at [695, 70] on button "button" at bounding box center [696, 72] width 15 height 20
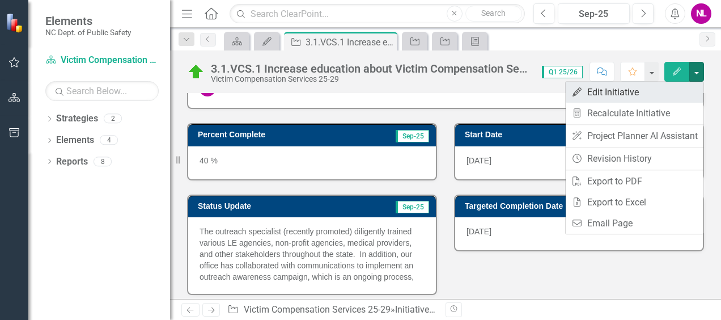
click at [621, 88] on link "Edit Edit Initiative" at bounding box center [635, 92] width 138 height 21
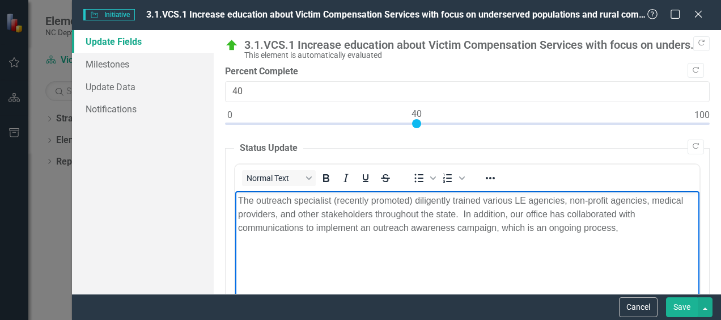
click at [455, 214] on p "The outreach specialist (recently promoted) diligently trained various LE agenc…" at bounding box center [467, 213] width 459 height 41
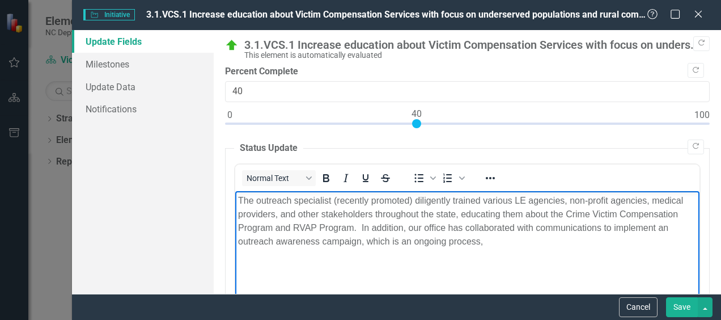
click at [368, 244] on p "The outreach specialist (recently promoted) diligently trained various LE agenc…" at bounding box center [467, 220] width 459 height 54
click at [484, 242] on p "The outreach specialist (recently promoted) diligently trained various LE agenc…" at bounding box center [467, 220] width 459 height 54
click at [453, 244] on p "The outreach specialist (recently promoted) diligently trained various LE agenc…" at bounding box center [467, 220] width 459 height 54
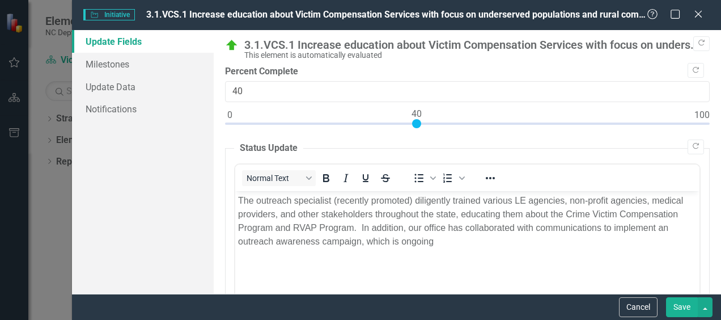
click at [679, 308] on button "Save" at bounding box center [682, 307] width 32 height 20
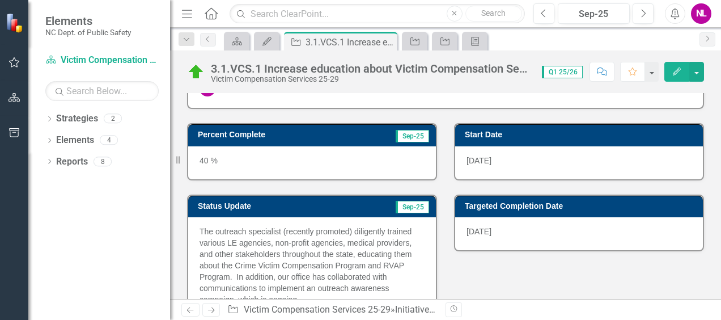
click at [679, 308] on div "Revision History" at bounding box center [710, 309] width 528 height 15
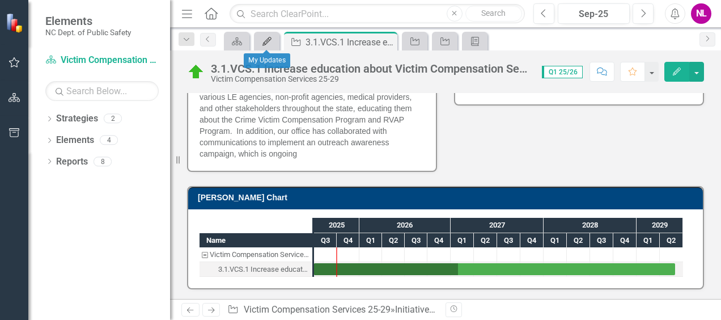
click at [272, 39] on icon "My Updates" at bounding box center [266, 41] width 11 height 9
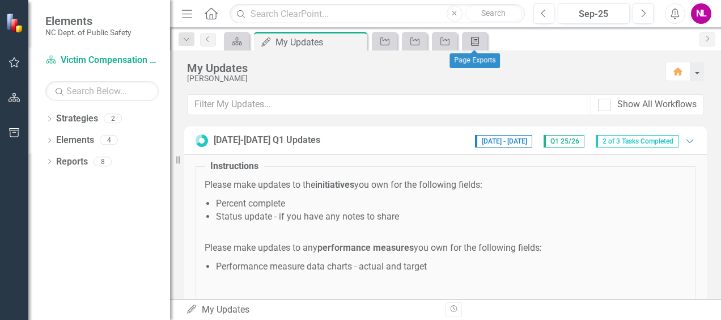
click at [474, 40] on icon "Briefing Book Template" at bounding box center [474, 41] width 11 height 9
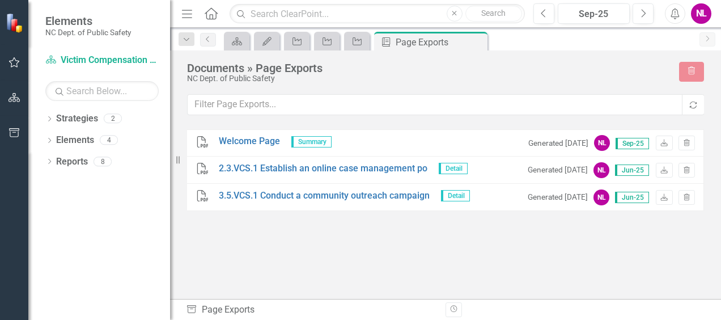
click at [314, 142] on span "Summary" at bounding box center [311, 141] width 40 height 11
click at [637, 142] on span "Sep-25" at bounding box center [632, 143] width 33 height 11
click at [565, 144] on small "Generated [DATE]" at bounding box center [558, 143] width 60 height 11
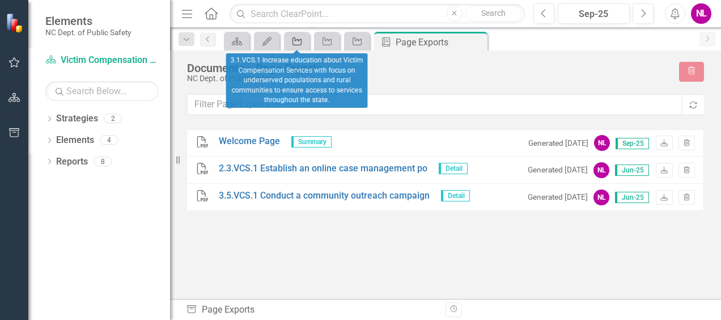
click at [298, 40] on icon at bounding box center [297, 41] width 9 height 8
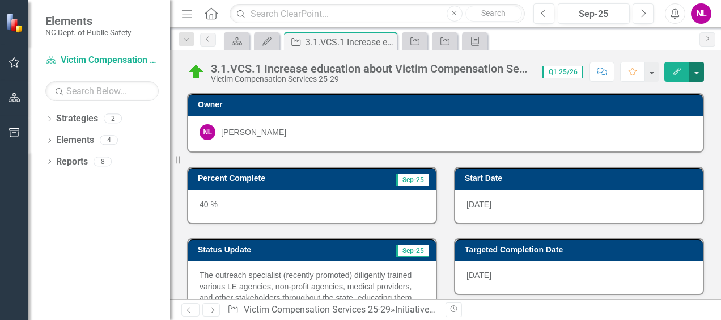
click at [697, 74] on button "button" at bounding box center [696, 72] width 15 height 20
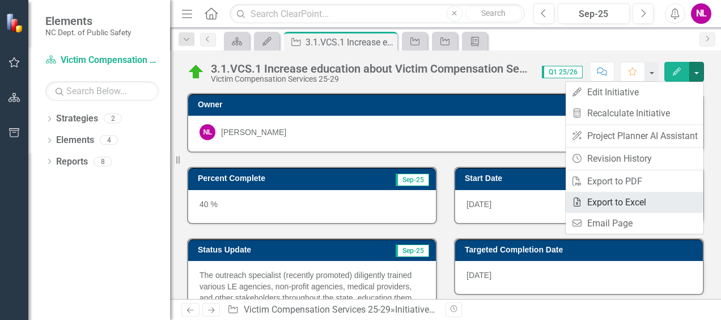
click at [606, 203] on link "Excel Export to Excel" at bounding box center [635, 202] width 138 height 21
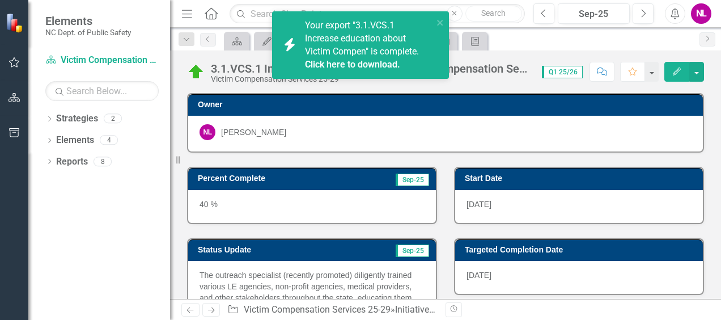
click at [378, 62] on link "Click here to download." at bounding box center [352, 64] width 95 height 11
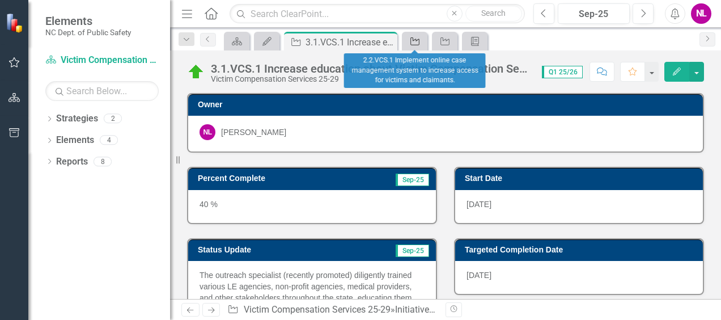
click at [414, 41] on icon "Initiative" at bounding box center [414, 41] width 11 height 9
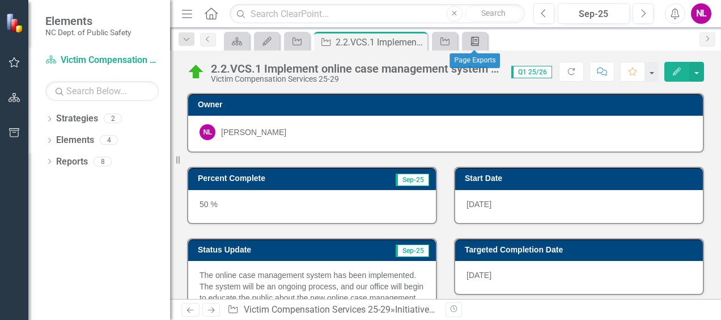
click at [481, 39] on link "Briefing Book Template" at bounding box center [475, 41] width 20 height 14
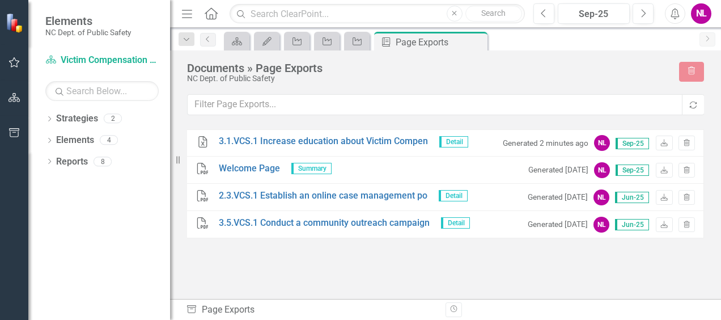
click at [456, 136] on span "Detail" at bounding box center [453, 141] width 29 height 11
click at [456, 139] on span "Detail" at bounding box center [453, 141] width 29 height 11
click at [457, 145] on span "Detail" at bounding box center [453, 141] width 29 height 11
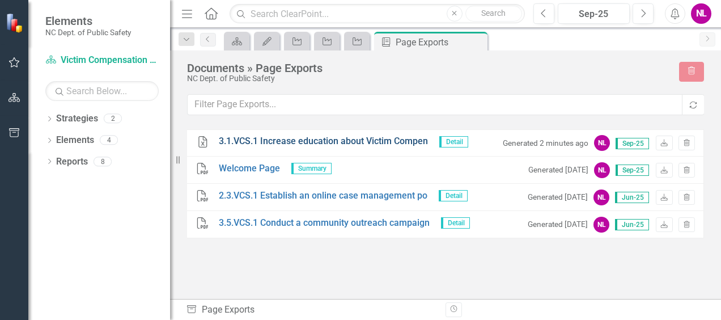
click at [390, 145] on link "3.1.VCS.1 Increase education about Victim Compen" at bounding box center [323, 141] width 209 height 13
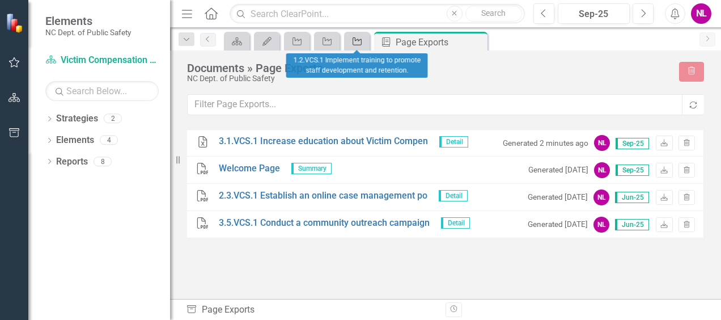
click at [357, 43] on icon "Initiative" at bounding box center [357, 41] width 11 height 9
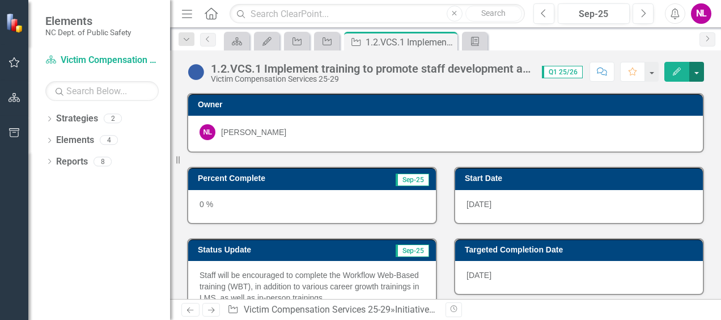
click at [700, 76] on button "button" at bounding box center [696, 72] width 15 height 20
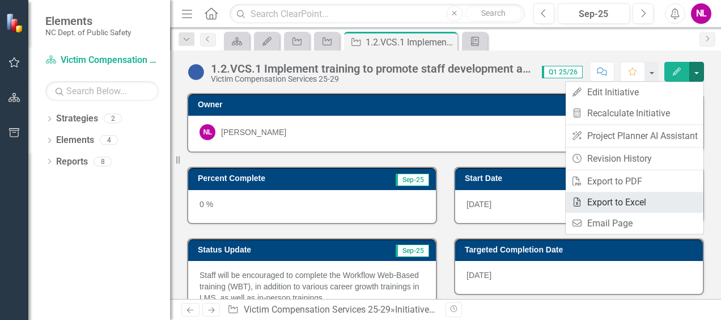
click at [622, 198] on link "Excel Export to Excel" at bounding box center [635, 202] width 138 height 21
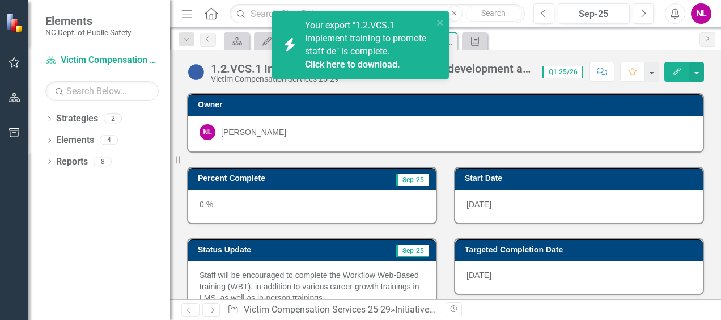
drag, startPoint x: 622, startPoint y: 198, endPoint x: 547, endPoint y: 92, distance: 130.1
click at [547, 92] on div "1.2.VCS.1 Implement training to promote staff development and retention. Victim…" at bounding box center [445, 174] width 551 height 248
click at [386, 54] on span "Your export "1.2.VCS.1 Implement training to promote staff de" is complete. Cli…" at bounding box center [367, 45] width 125 height 51
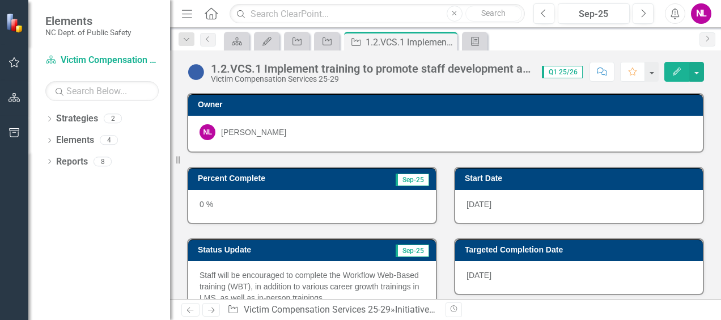
click at [653, 90] on div "1.2.VCS.1 Implement training to promote staff development and retention. Victim…" at bounding box center [445, 174] width 551 height 248
click at [12, 63] on icon "button" at bounding box center [15, 62] width 12 height 9
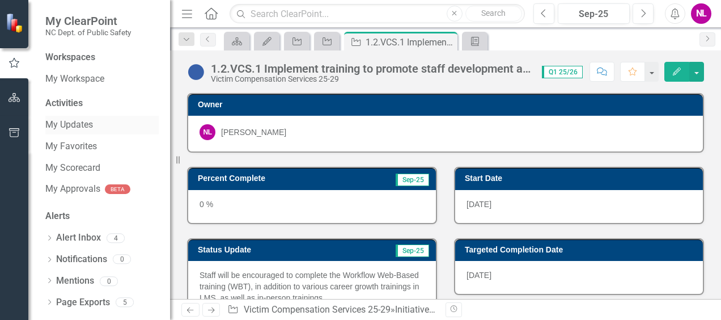
click at [85, 123] on link "My Updates" at bounding box center [101, 125] width 113 height 13
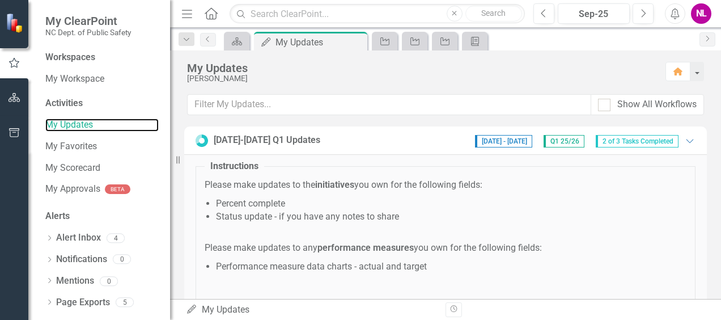
scroll to position [212, 0]
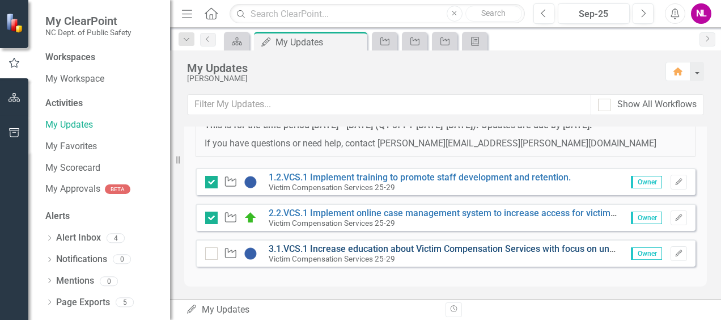
click at [538, 247] on link "3.1.VCS.1 Increase education about Victim Compensation Services with focus on u…" at bounding box center [634, 248] width 731 height 11
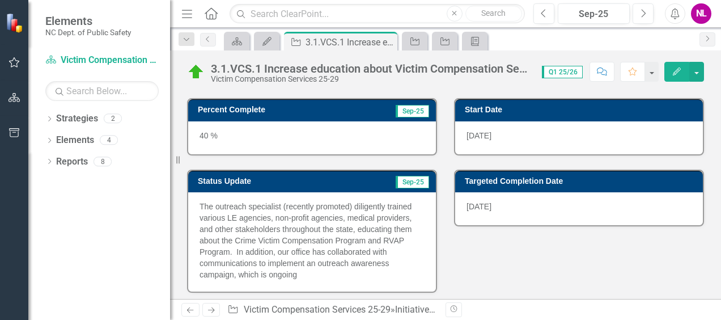
scroll to position [46, 0]
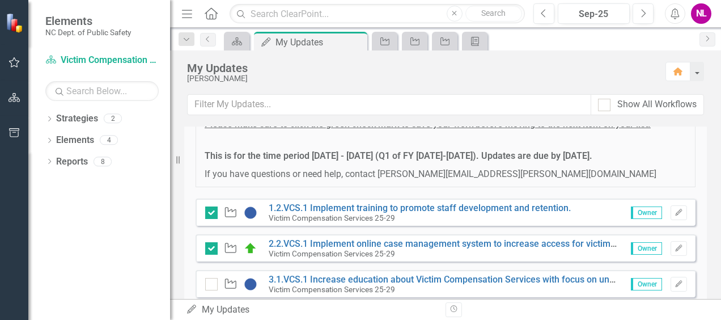
scroll to position [212, 0]
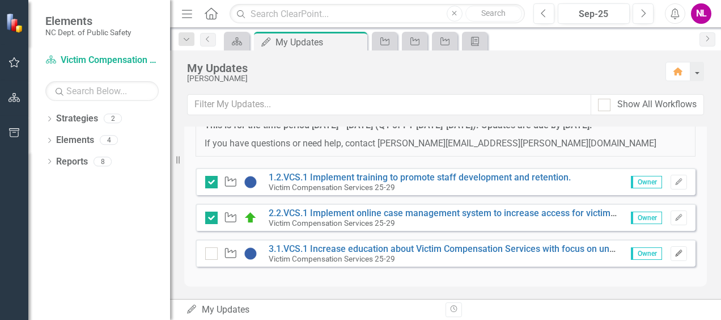
click at [675, 250] on icon "Edit" at bounding box center [679, 253] width 9 height 7
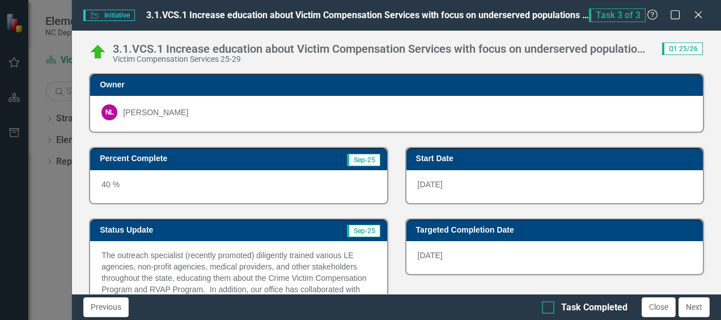
click at [555, 305] on div at bounding box center [548, 307] width 12 height 12
click at [549, 305] on input "Task Completed" at bounding box center [545, 304] width 7 height 7
checkbox input "true"
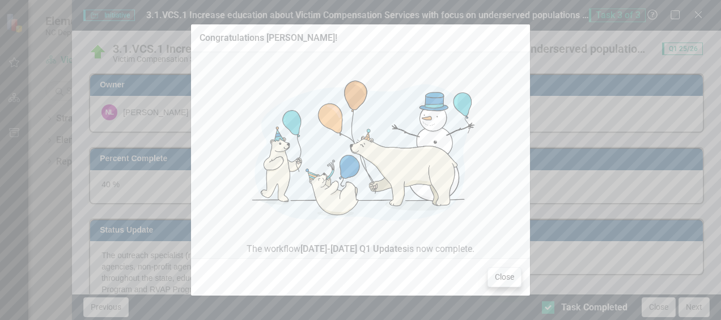
drag, startPoint x: 579, startPoint y: 259, endPoint x: 509, endPoint y: 277, distance: 72.8
click at [509, 277] on div "Congratulations [PERSON_NAME]! The workflow [DATE]-[DATE] Q1 Updates is now com…" at bounding box center [360, 160] width 721 height 320
click at [509, 277] on button "Close" at bounding box center [505, 277] width 34 height 20
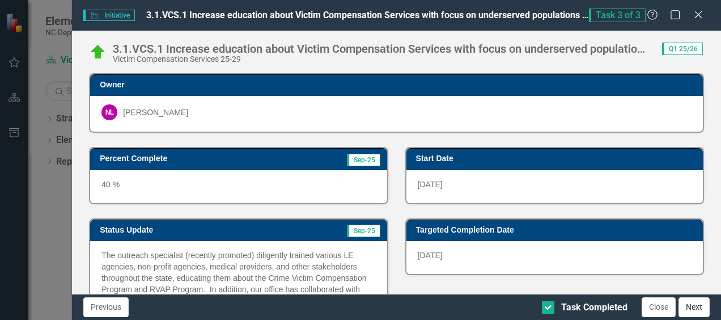
click at [695, 306] on button "Next" at bounding box center [694, 307] width 31 height 20
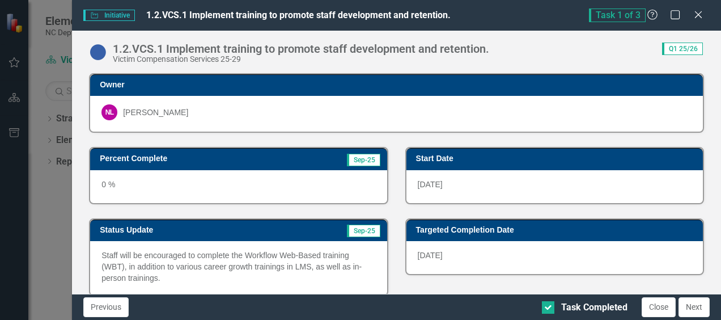
checkbox input "true"
click at [697, 14] on icon at bounding box center [698, 14] width 9 height 9
